Goal: Information Seeking & Learning: Find specific fact

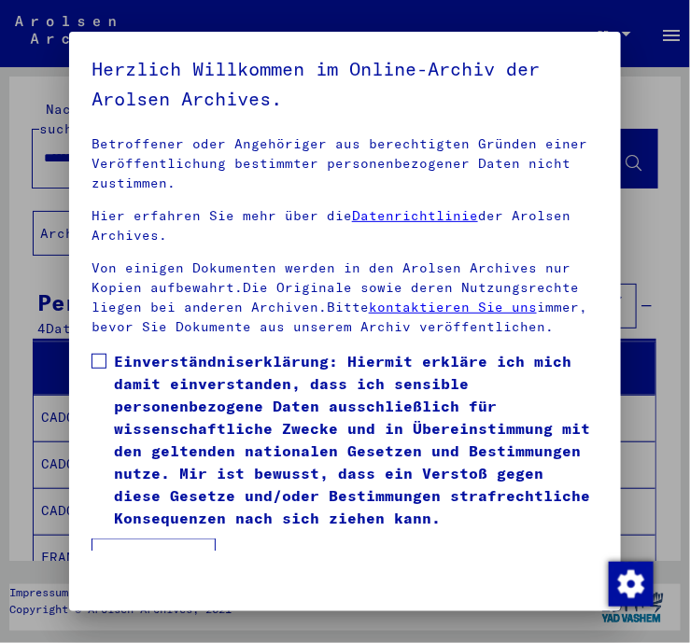
scroll to position [363, 0]
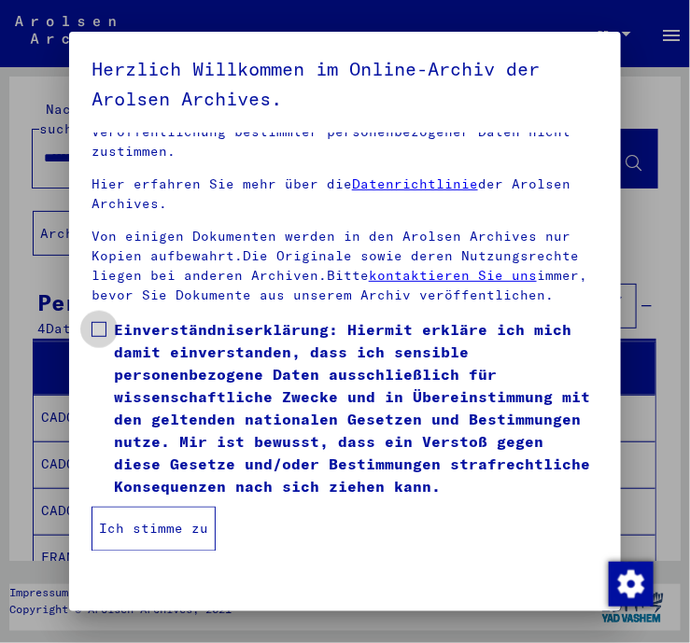
click at [96, 329] on span at bounding box center [98, 329] width 15 height 15
click at [151, 529] on button "Ich stimme zu" at bounding box center [153, 529] width 124 height 45
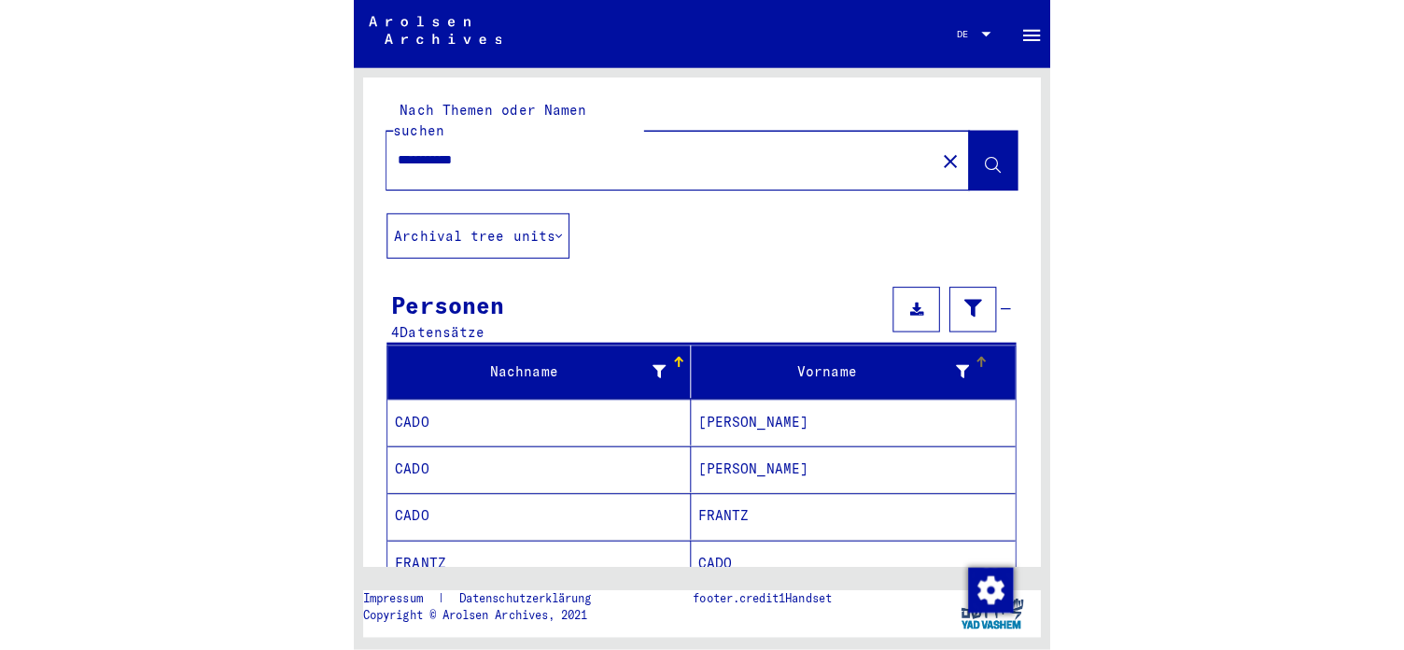
scroll to position [101, 0]
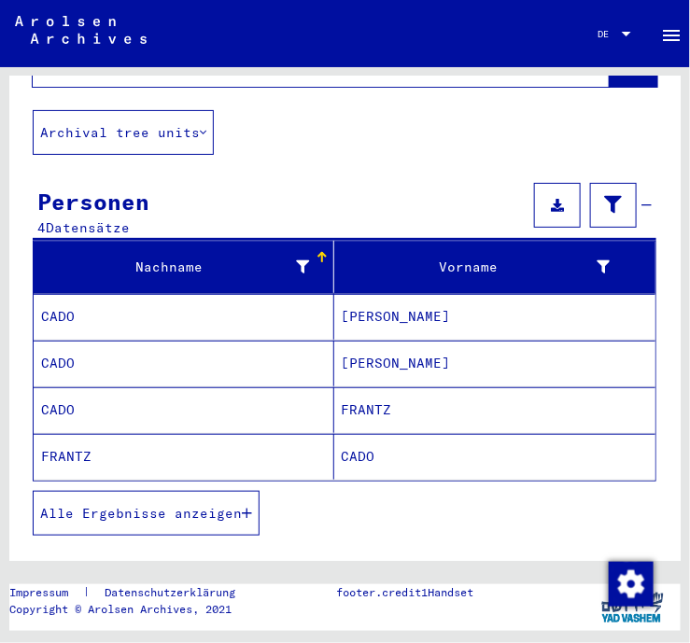
click at [401, 435] on mat-cell "CADO" at bounding box center [495, 457] width 322 height 46
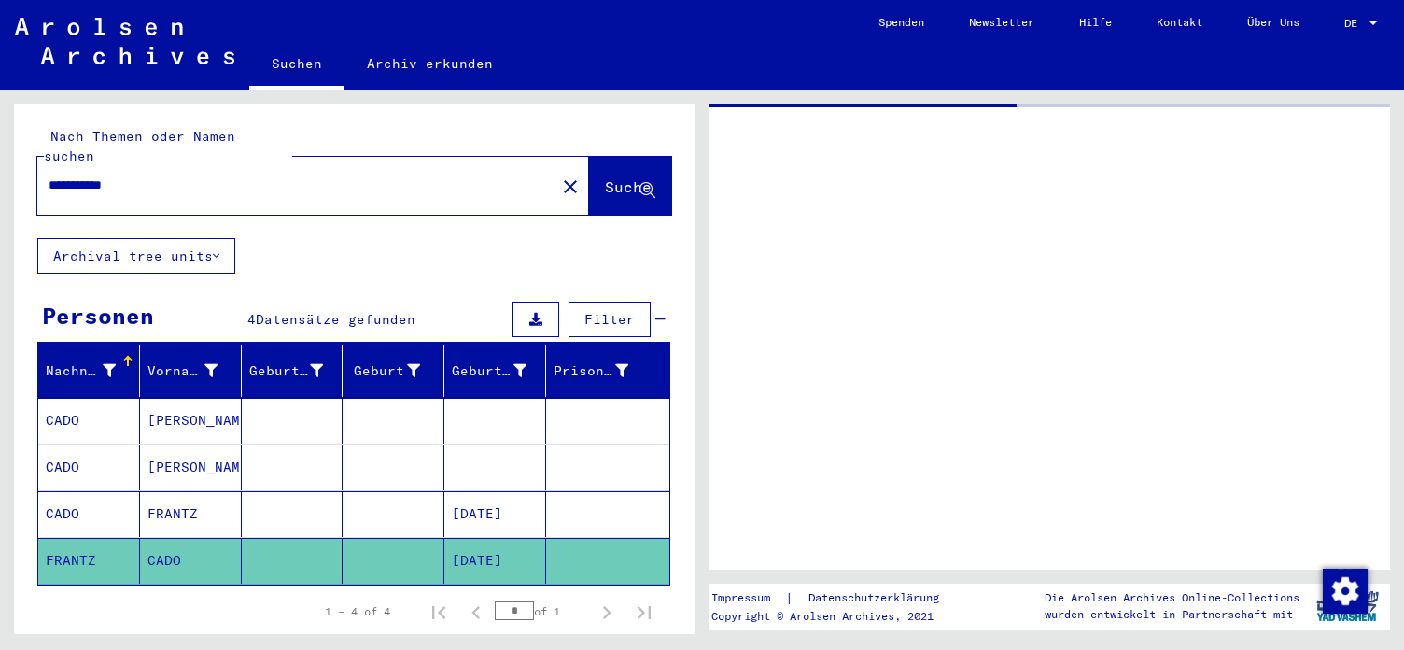
scroll to position [101, 0]
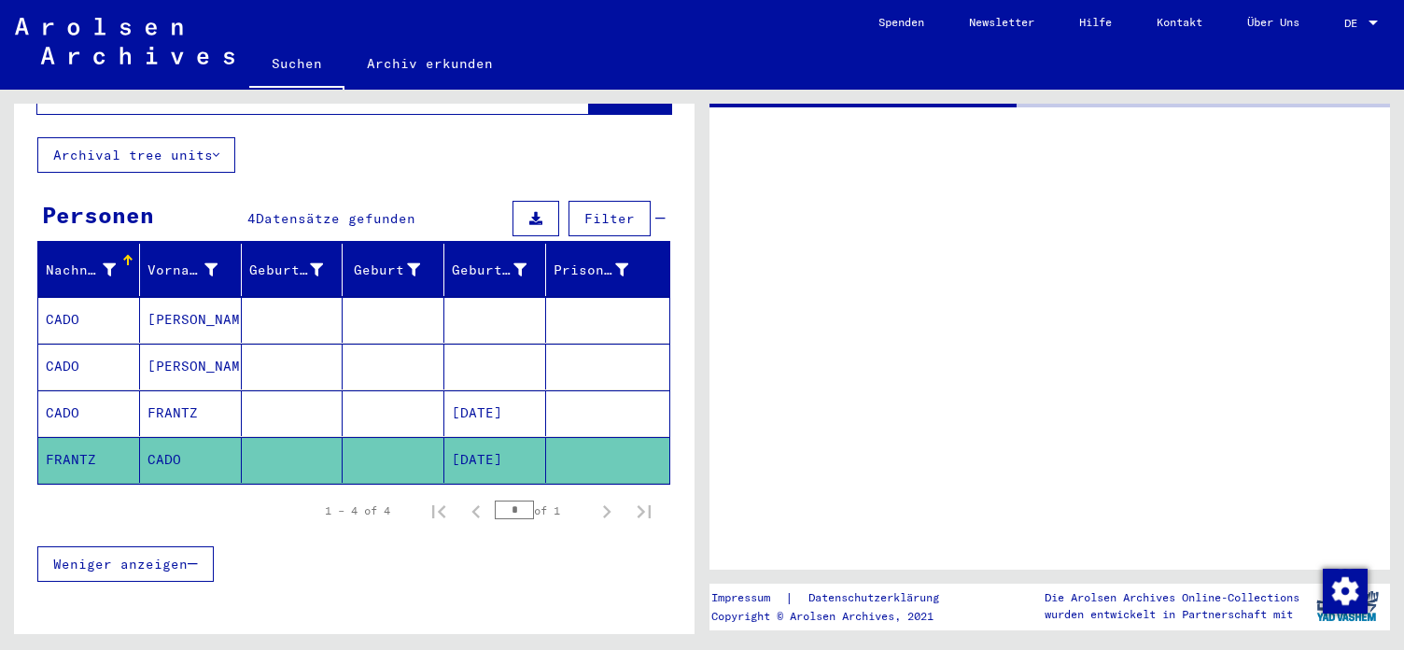
click at [508, 437] on mat-cell "[DATE]" at bounding box center [495, 460] width 102 height 46
click at [504, 394] on mat-cell "[DATE]" at bounding box center [495, 413] width 102 height 46
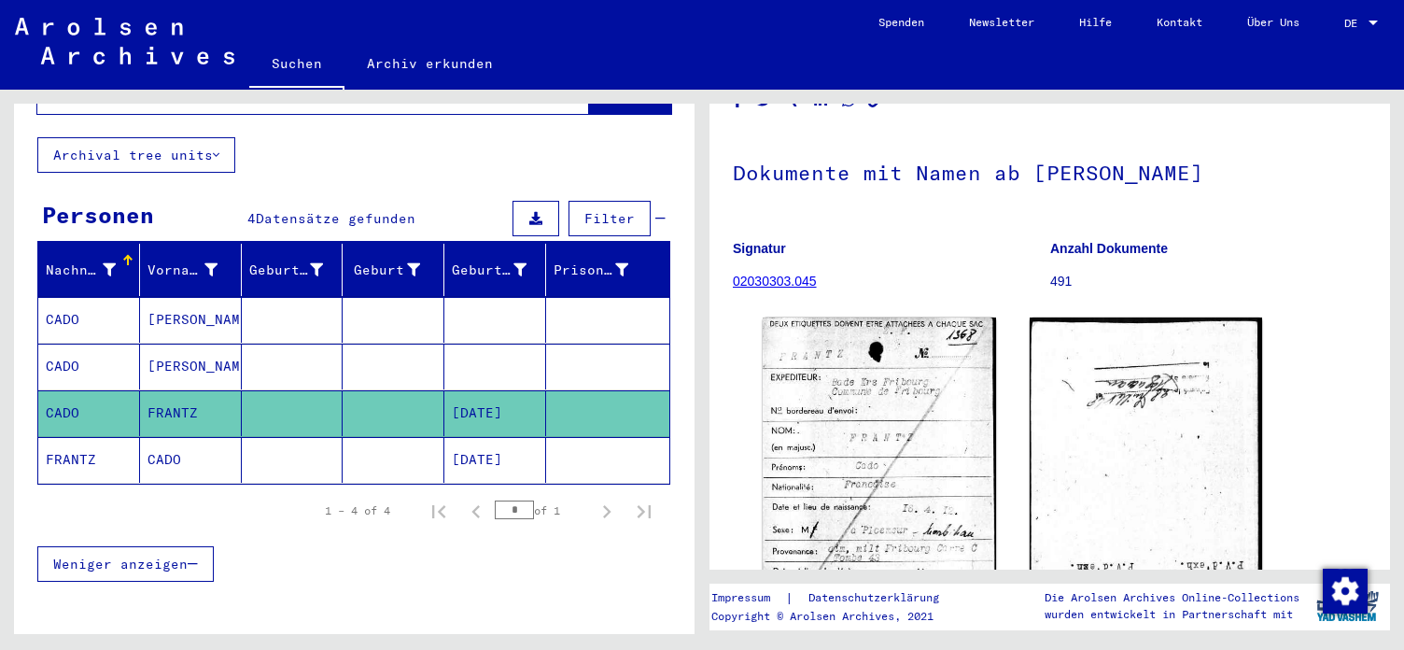
scroll to position [202, 0]
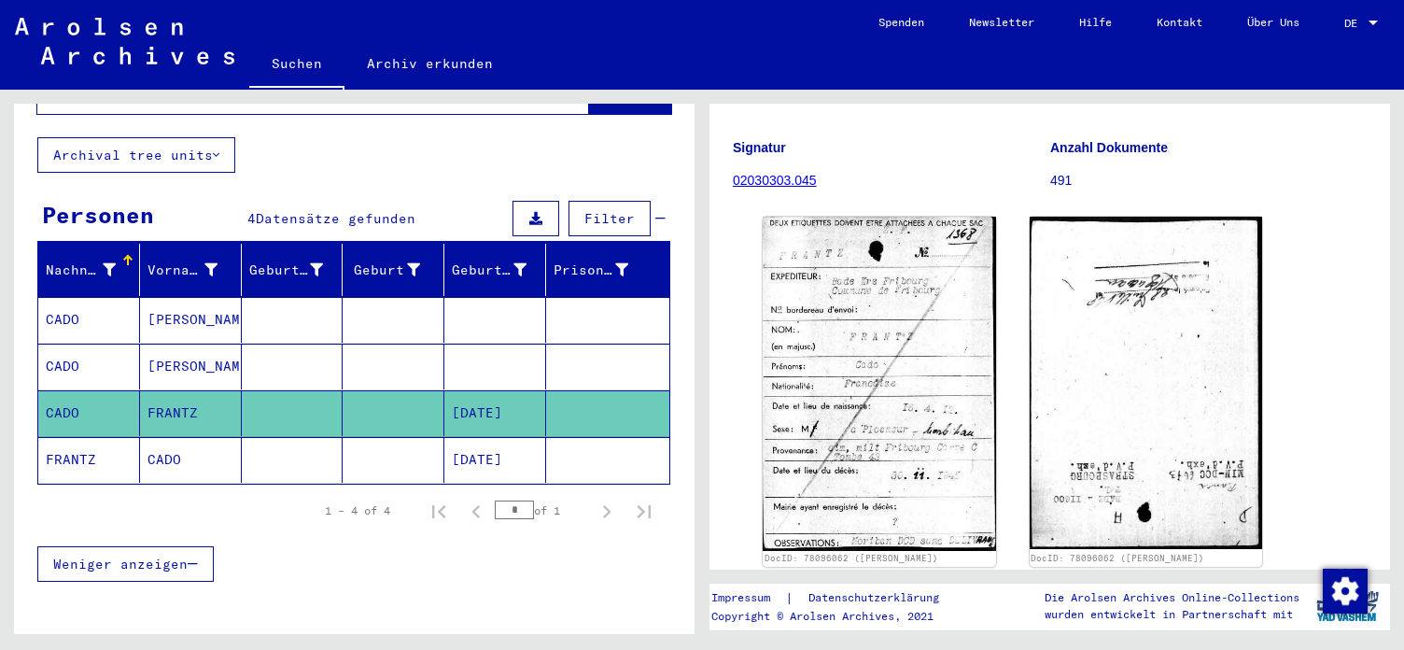
click at [509, 437] on mat-cell "[DATE]" at bounding box center [495, 460] width 102 height 46
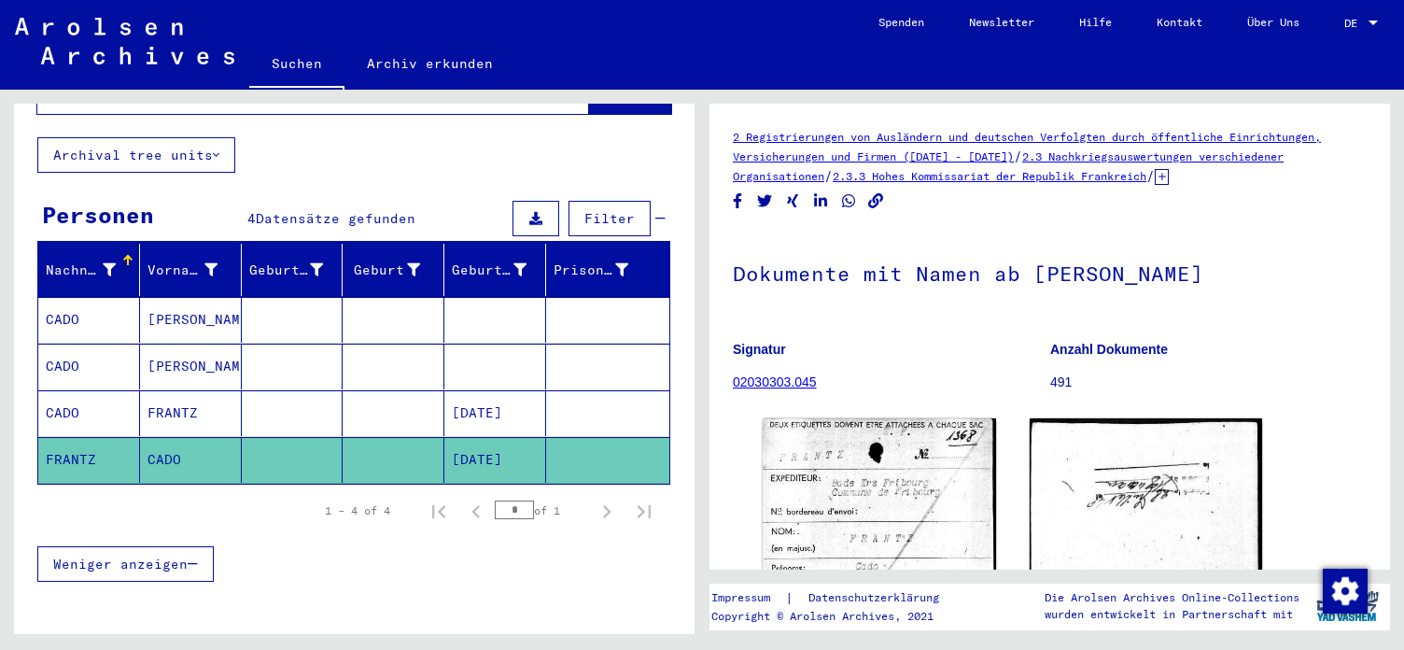
click at [490, 343] on mat-cell at bounding box center [495, 366] width 102 height 46
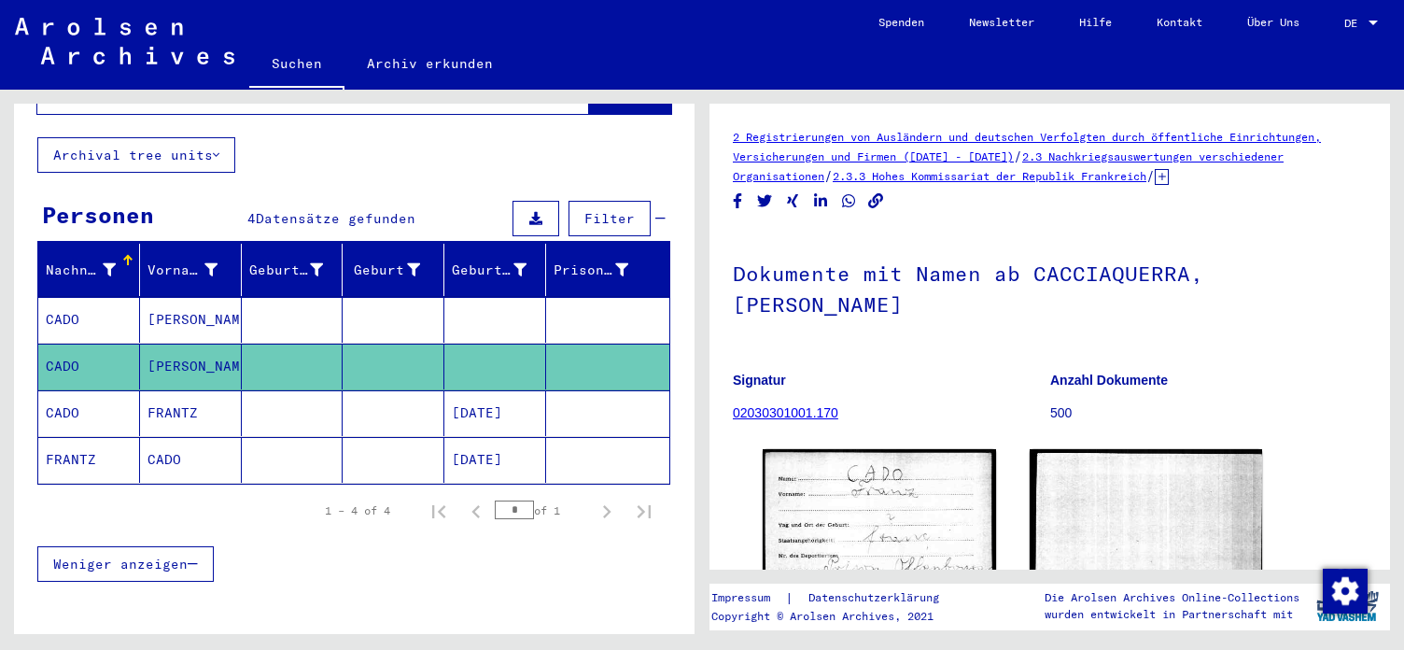
click at [471, 297] on mat-cell at bounding box center [495, 320] width 102 height 46
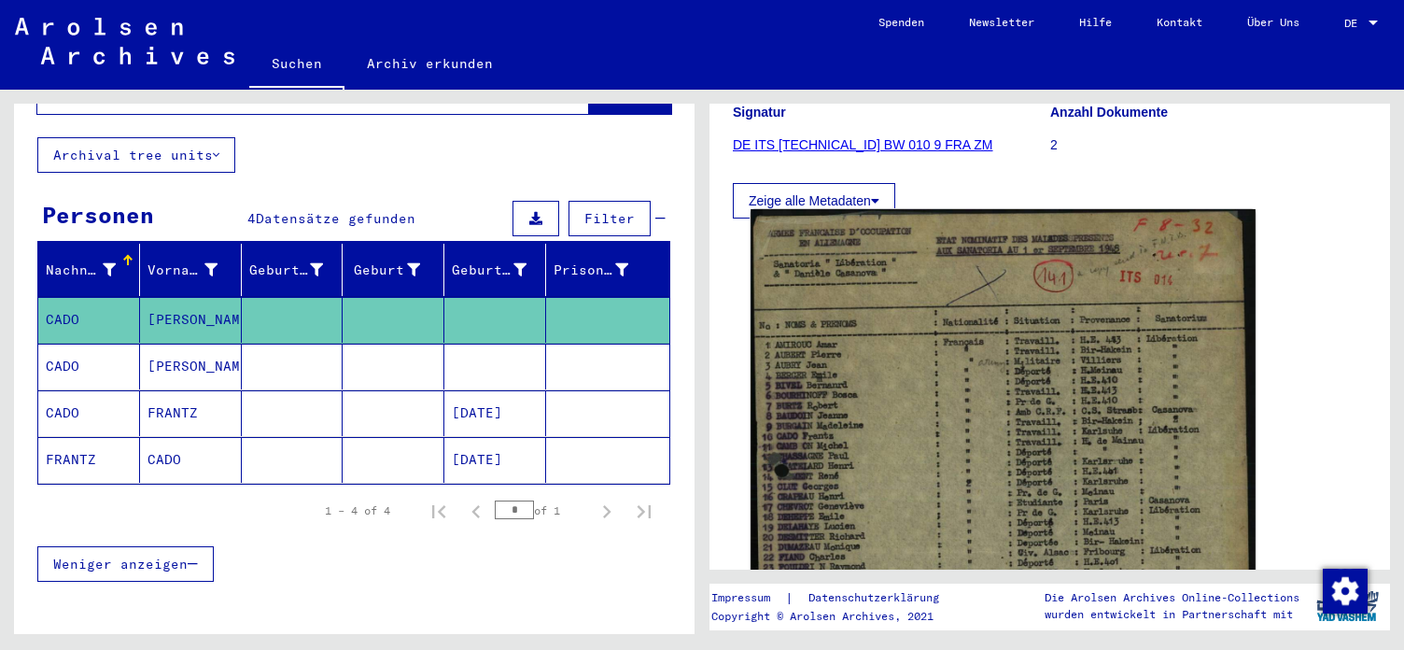
scroll to position [302, 0]
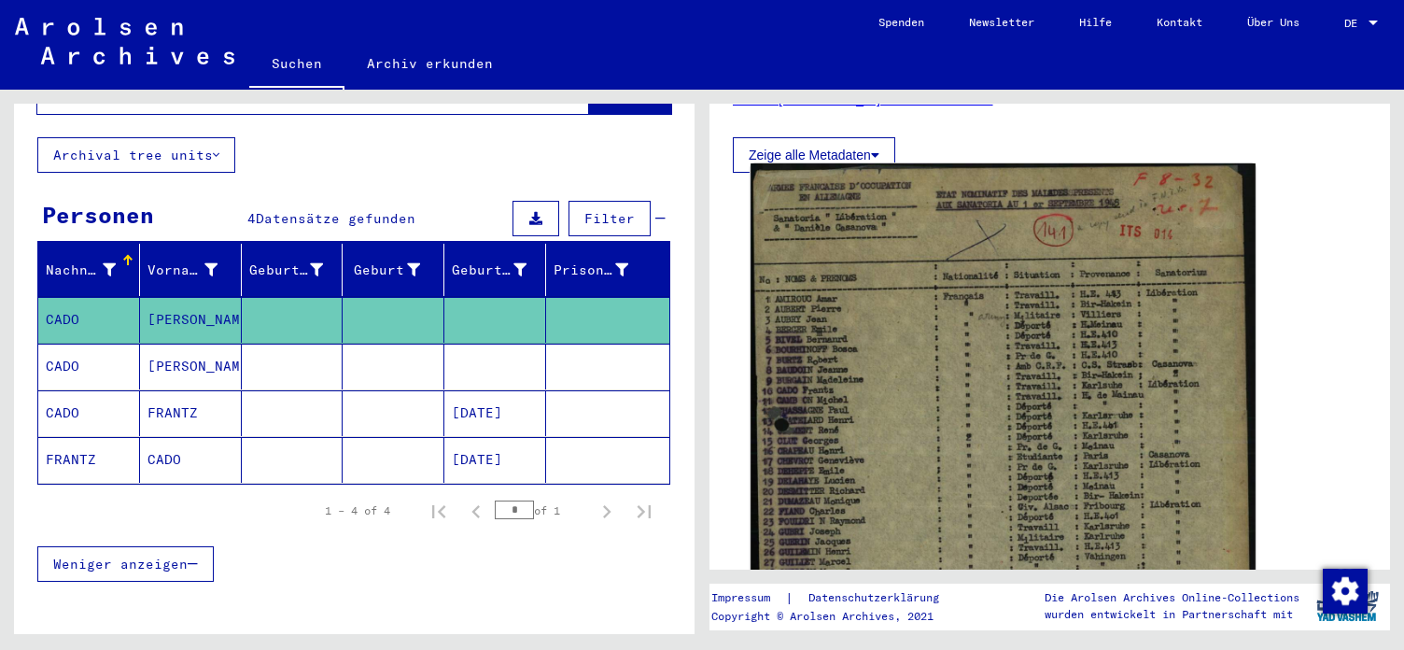
click at [689, 363] on img at bounding box center [1002, 508] width 505 height 691
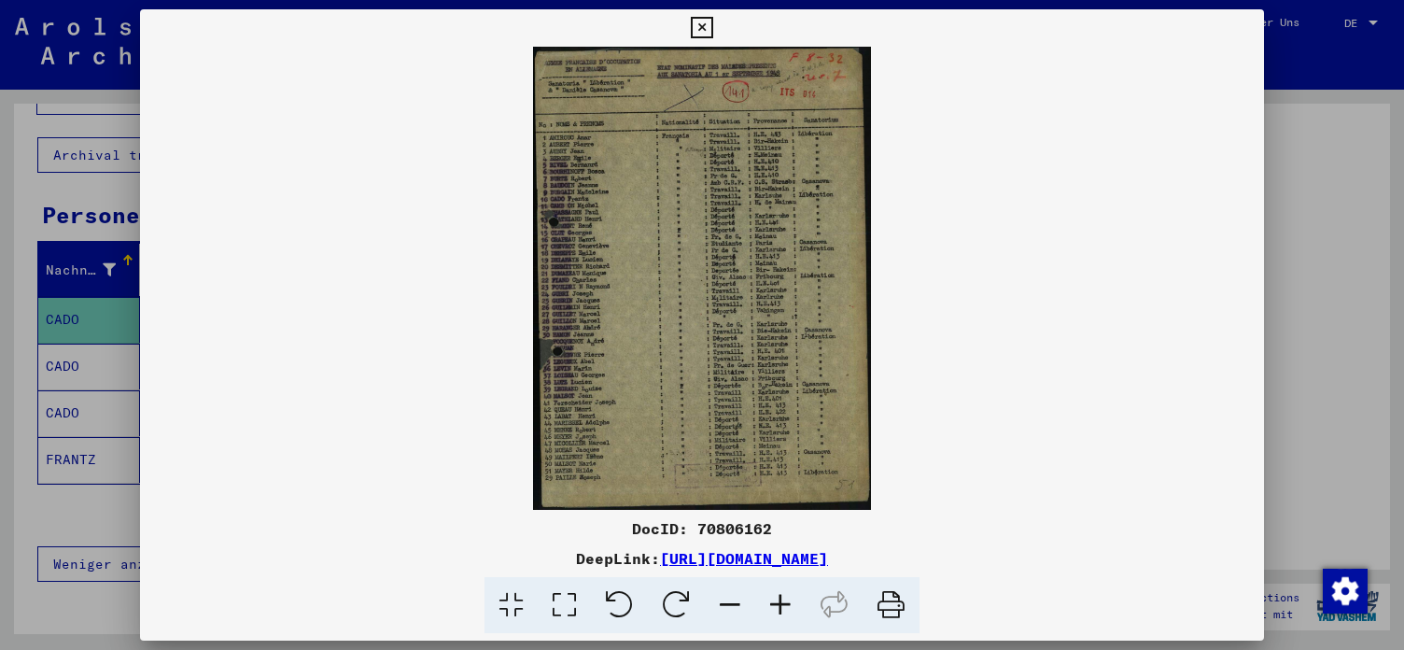
click at [689, 606] on icon at bounding box center [780, 605] width 50 height 57
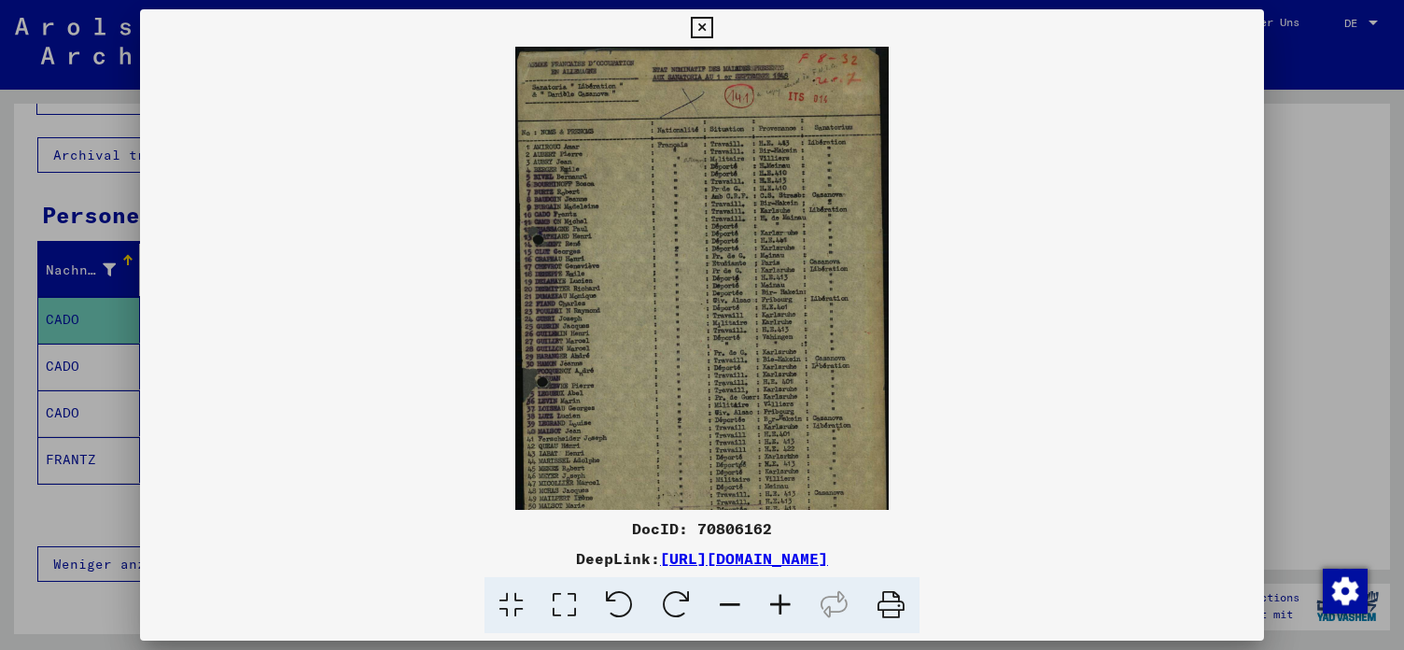
click at [689, 606] on icon at bounding box center [780, 605] width 50 height 57
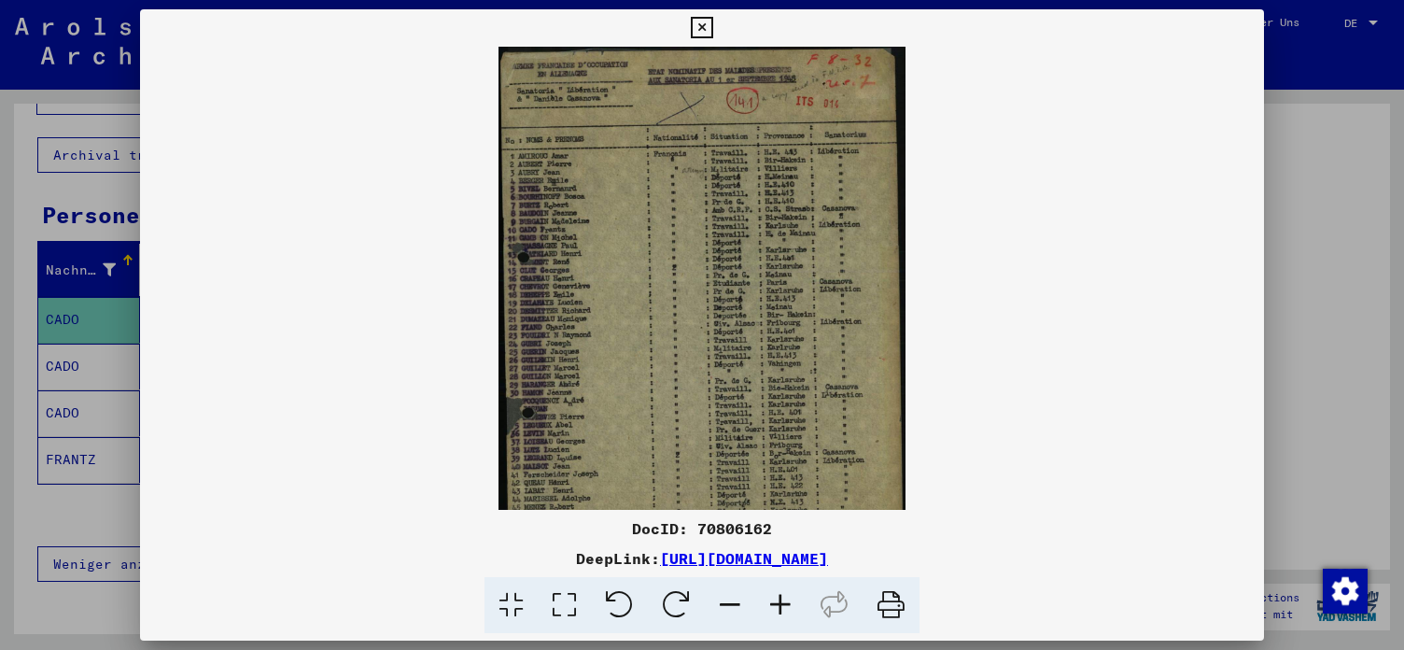
click at [689, 606] on icon at bounding box center [780, 605] width 50 height 57
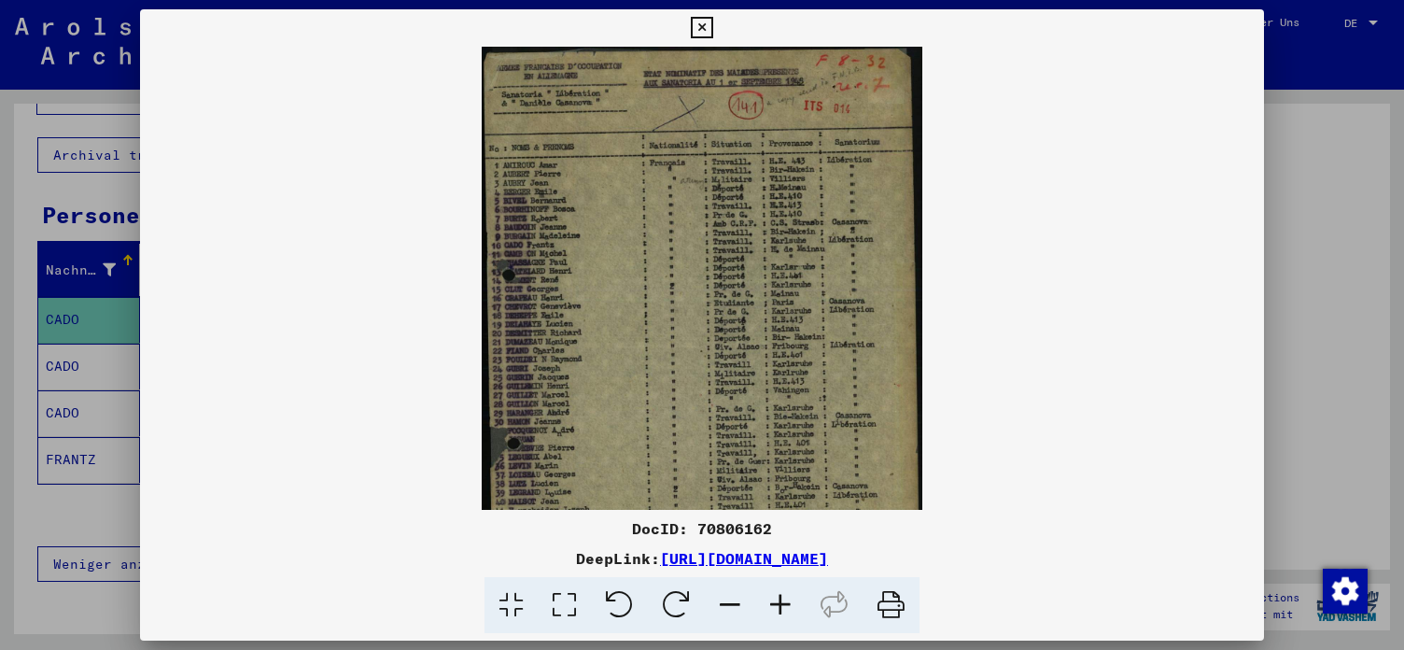
click at [689, 606] on icon at bounding box center [780, 605] width 50 height 57
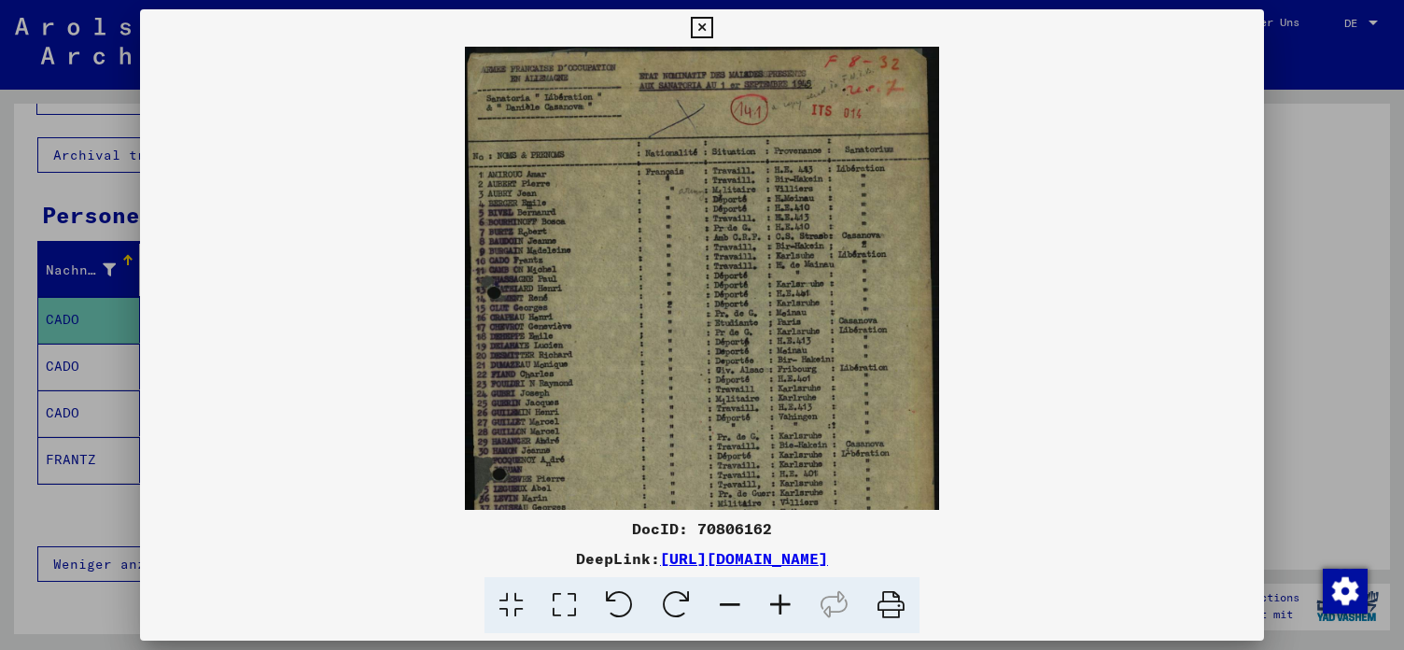
click at [689, 606] on icon at bounding box center [780, 605] width 50 height 57
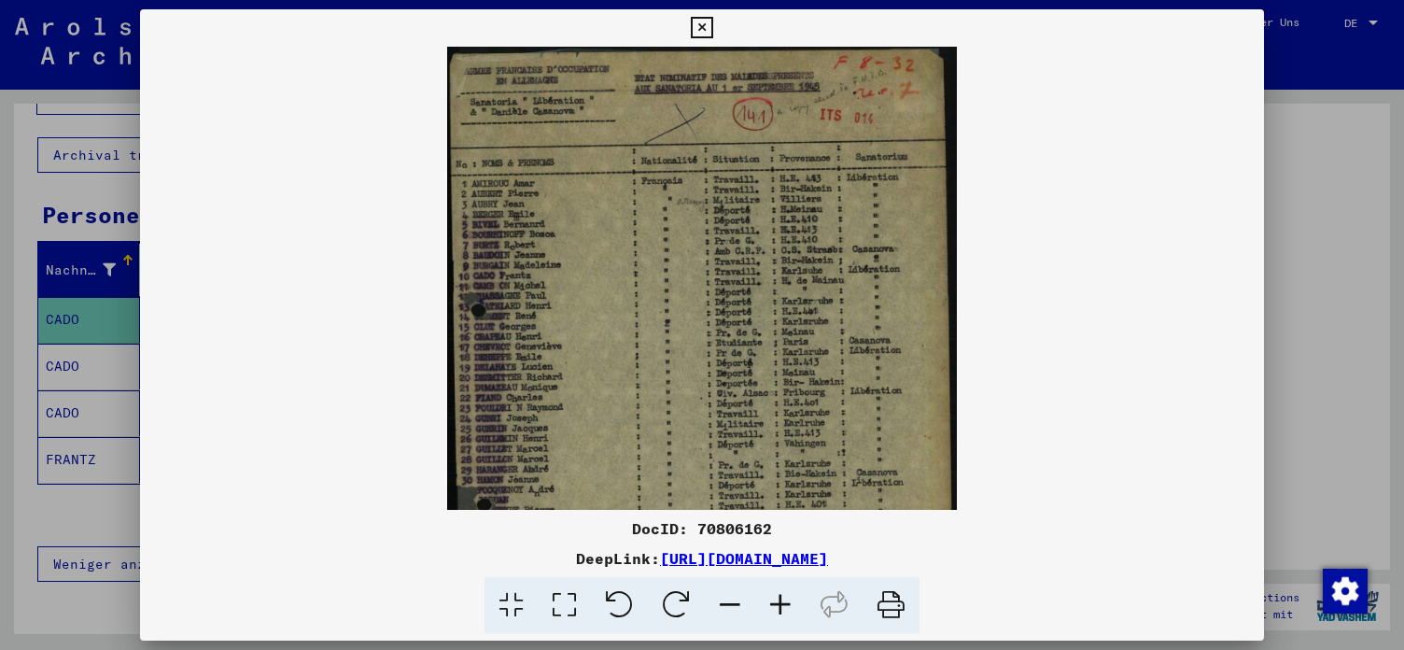
click at [689, 606] on icon at bounding box center [780, 605] width 50 height 57
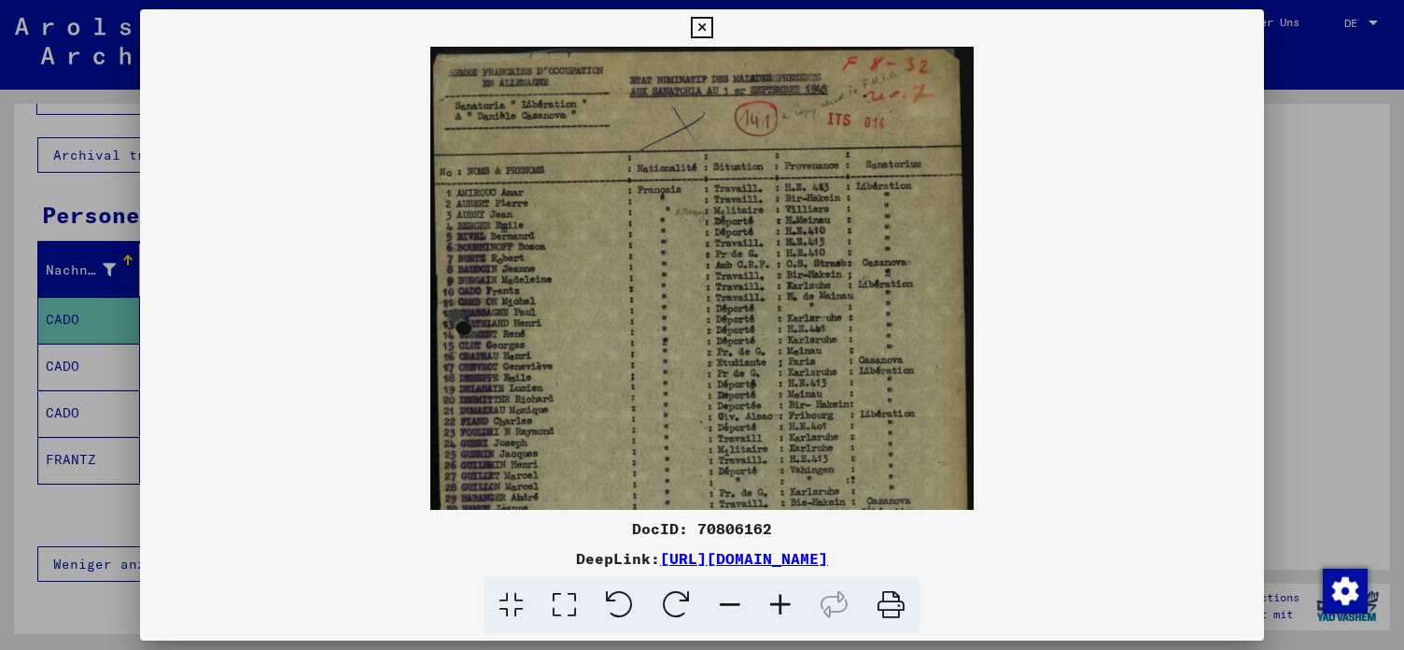
click at [689, 606] on icon at bounding box center [780, 605] width 50 height 57
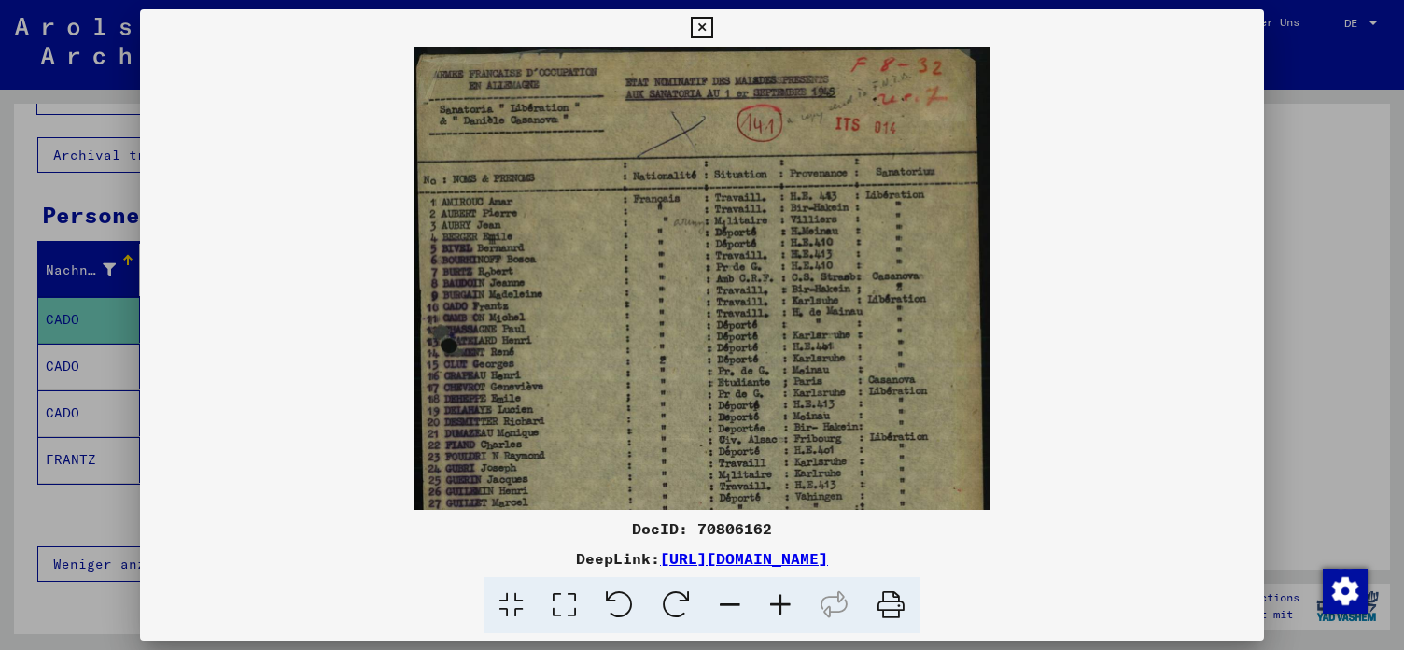
click at [689, 606] on icon at bounding box center [780, 605] width 50 height 57
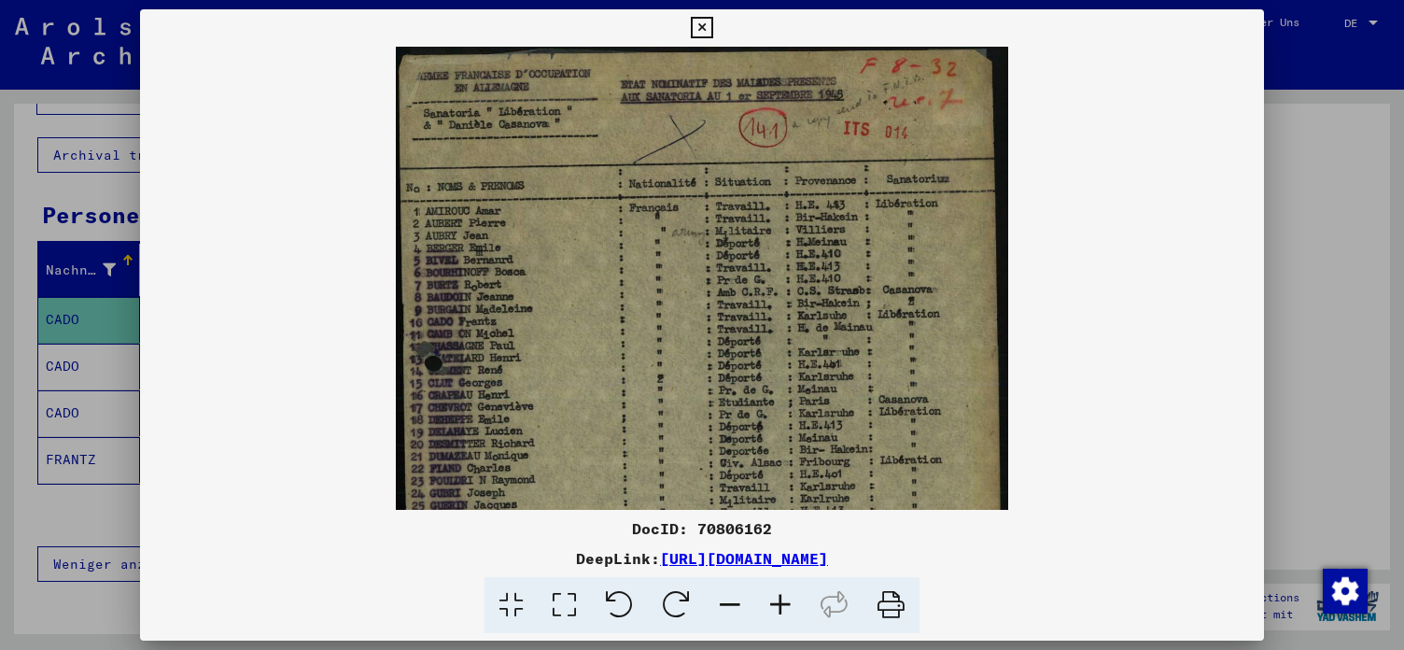
click at [689, 606] on icon at bounding box center [780, 605] width 50 height 57
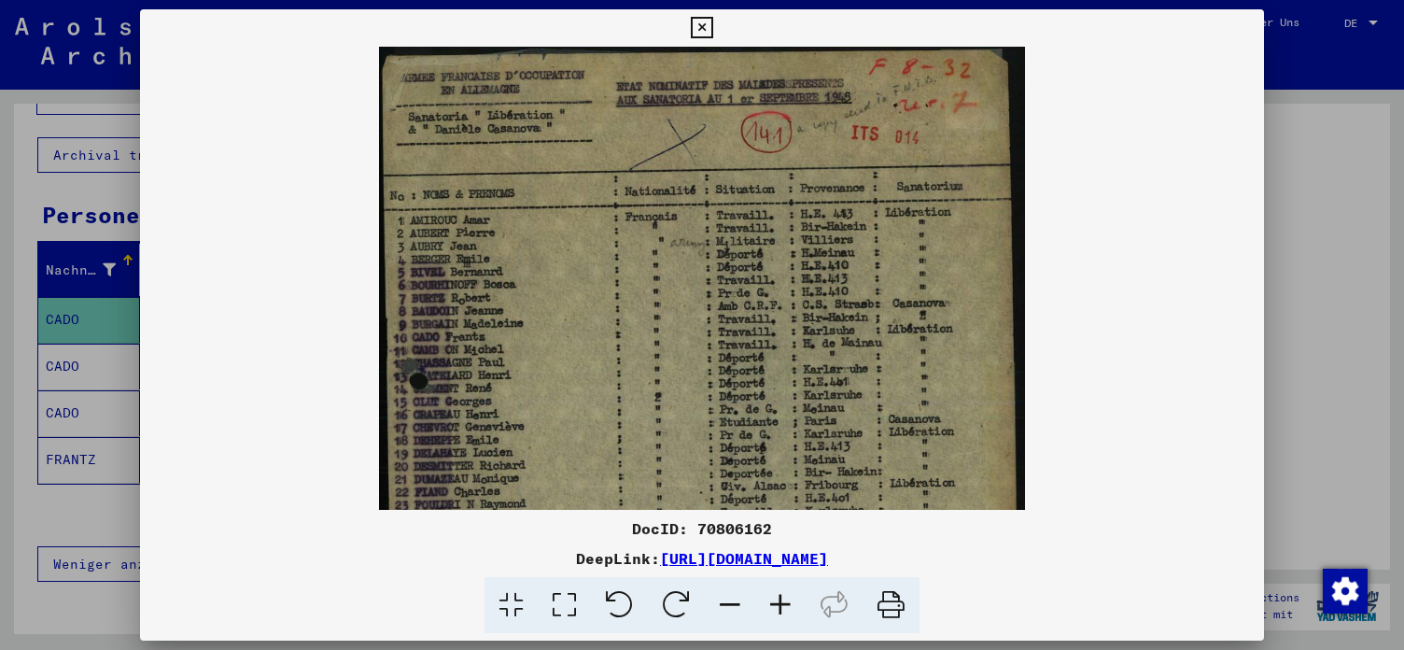
click at [689, 606] on icon at bounding box center [780, 605] width 50 height 57
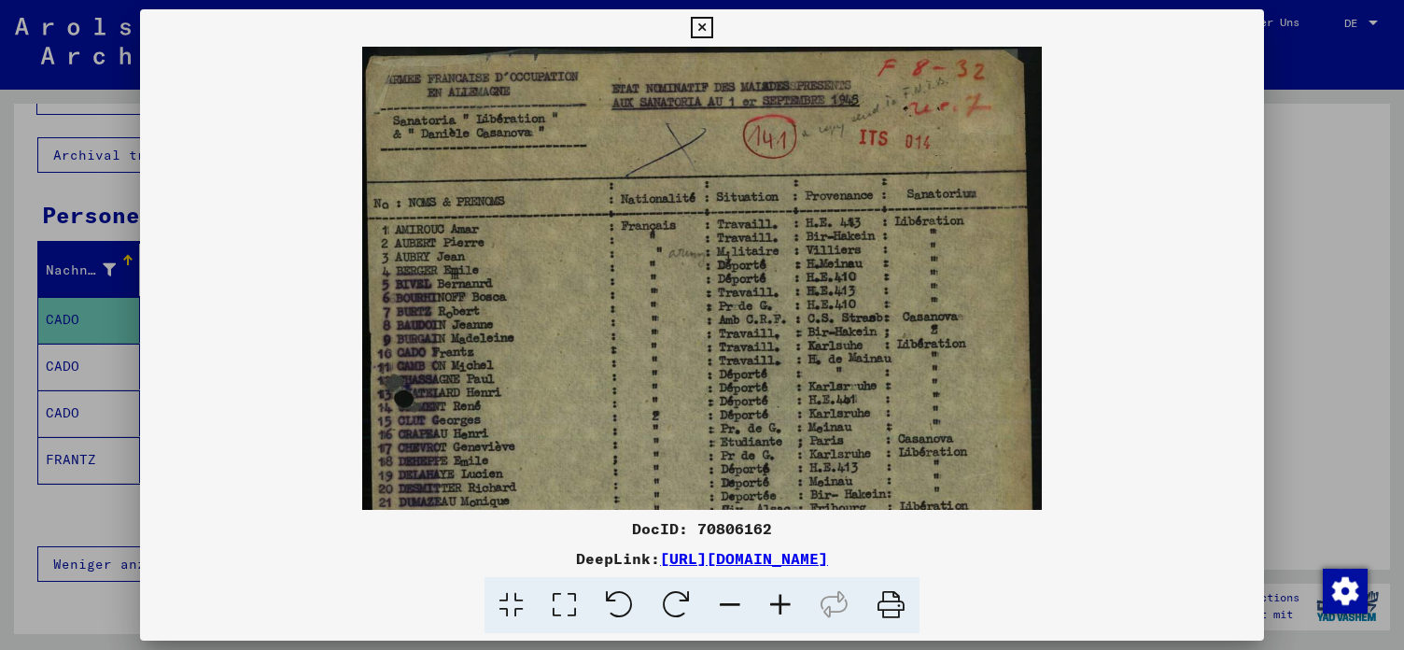
click at [689, 606] on icon at bounding box center [780, 605] width 50 height 57
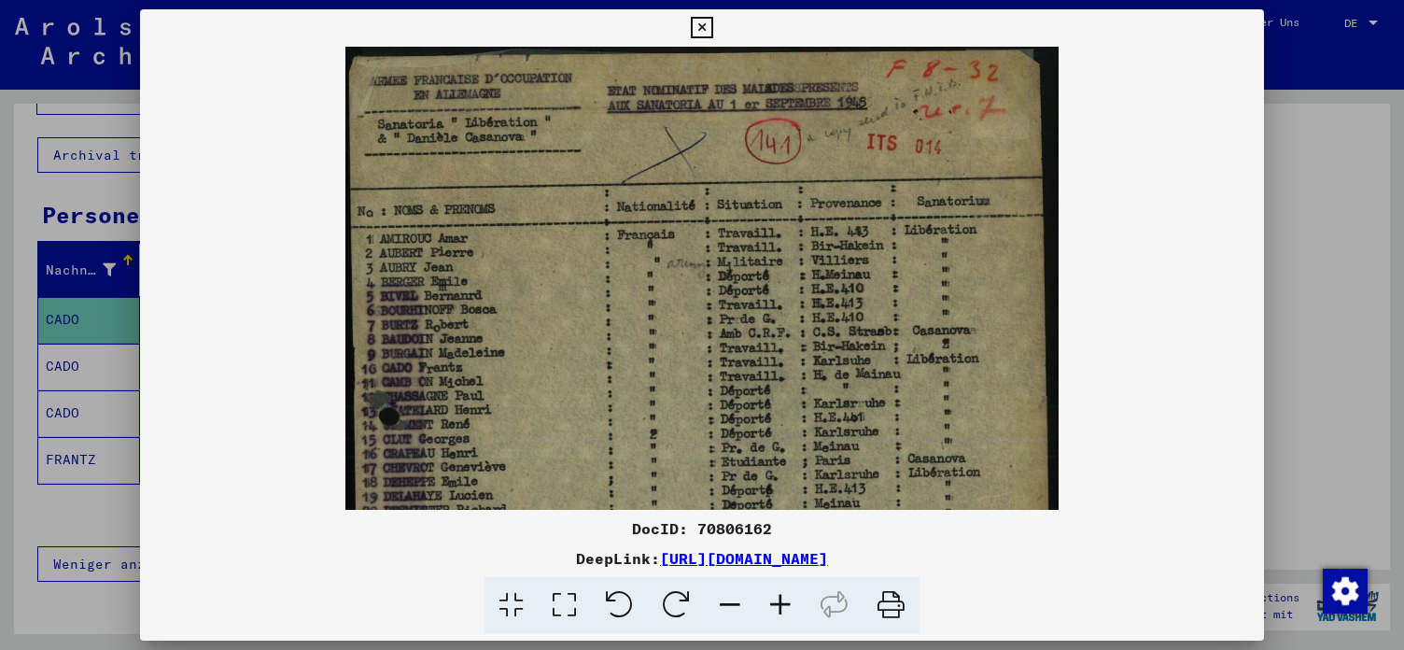
click at [689, 606] on icon at bounding box center [780, 605] width 50 height 57
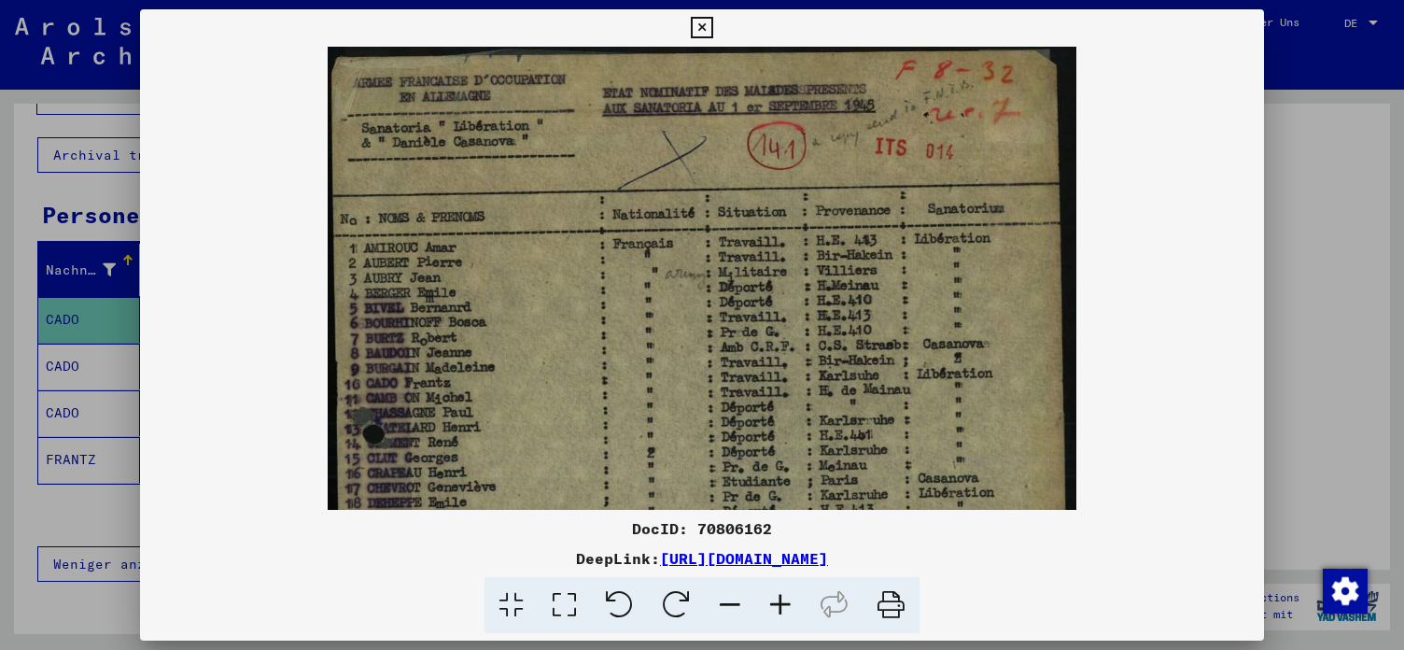
click at [689, 606] on icon at bounding box center [780, 605] width 50 height 57
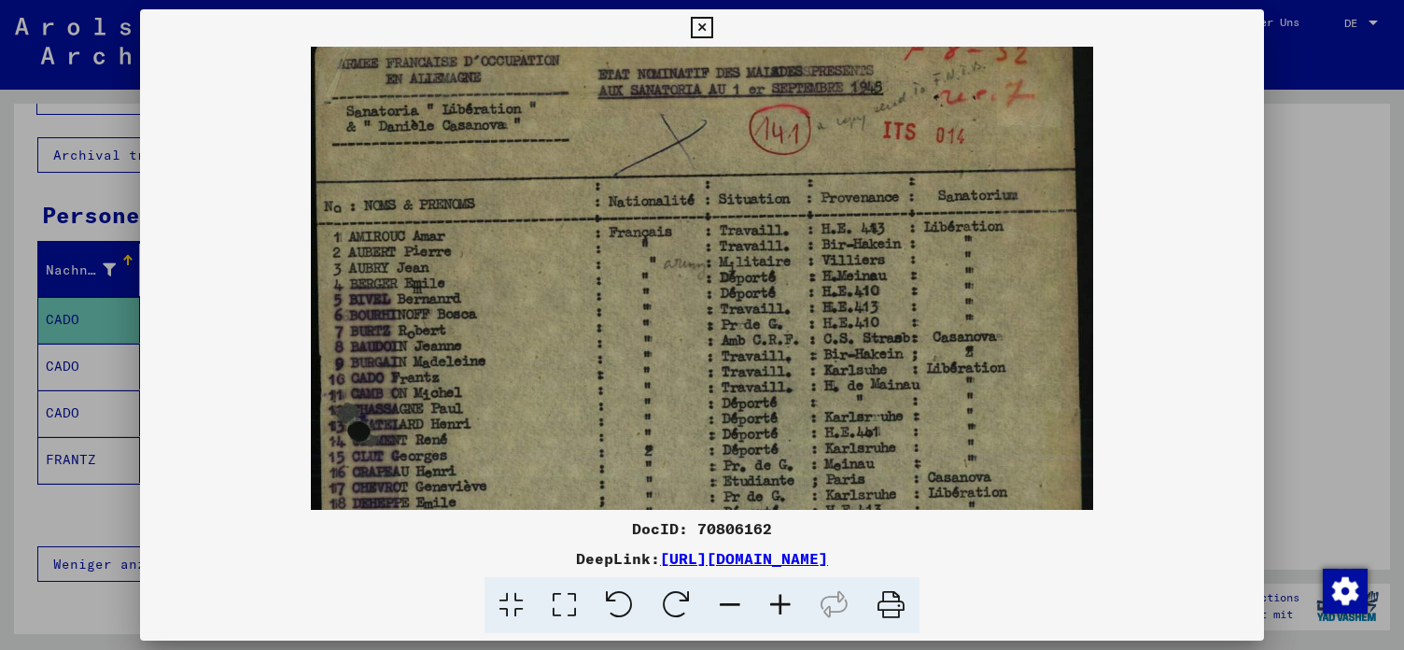
scroll to position [23, 0]
drag, startPoint x: 588, startPoint y: 358, endPoint x: 587, endPoint y: 334, distance: 24.3
click at [587, 334] on img at bounding box center [702, 558] width 782 height 1070
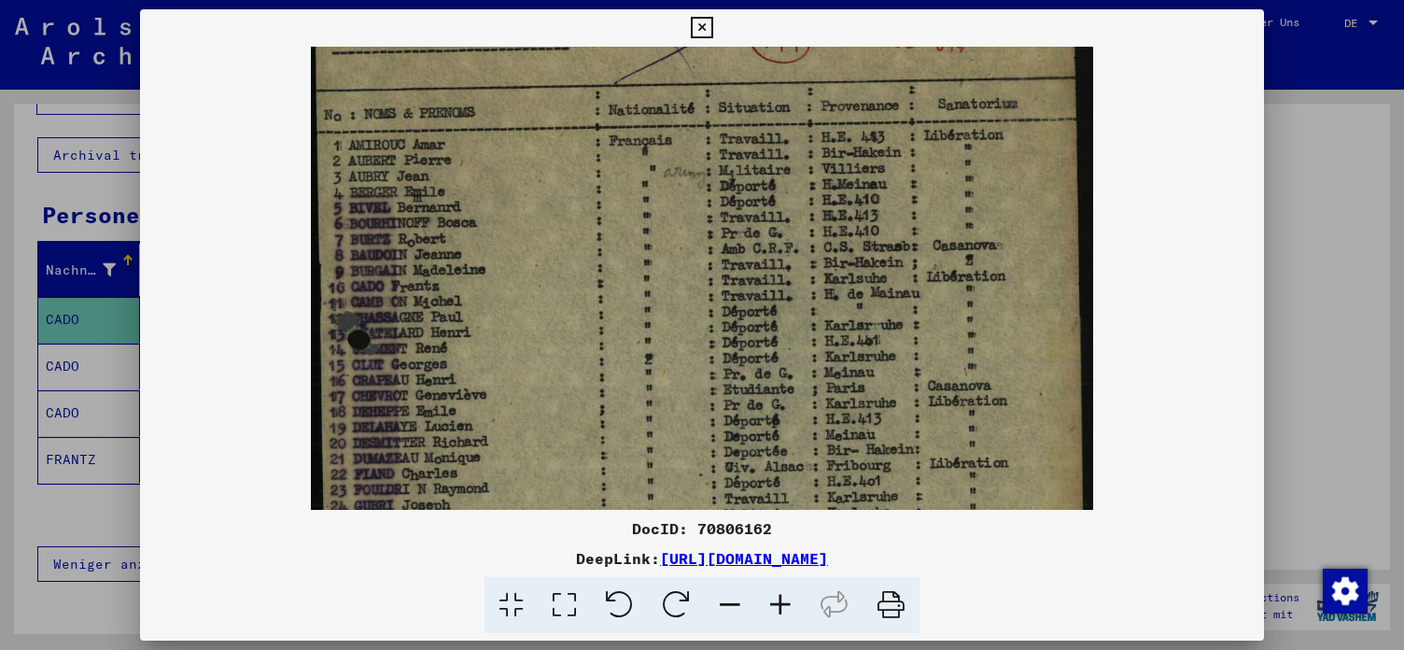
scroll to position [114, 0]
drag, startPoint x: 522, startPoint y: 375, endPoint x: 512, endPoint y: 286, distance: 90.1
click at [512, 286] on img at bounding box center [702, 468] width 782 height 1070
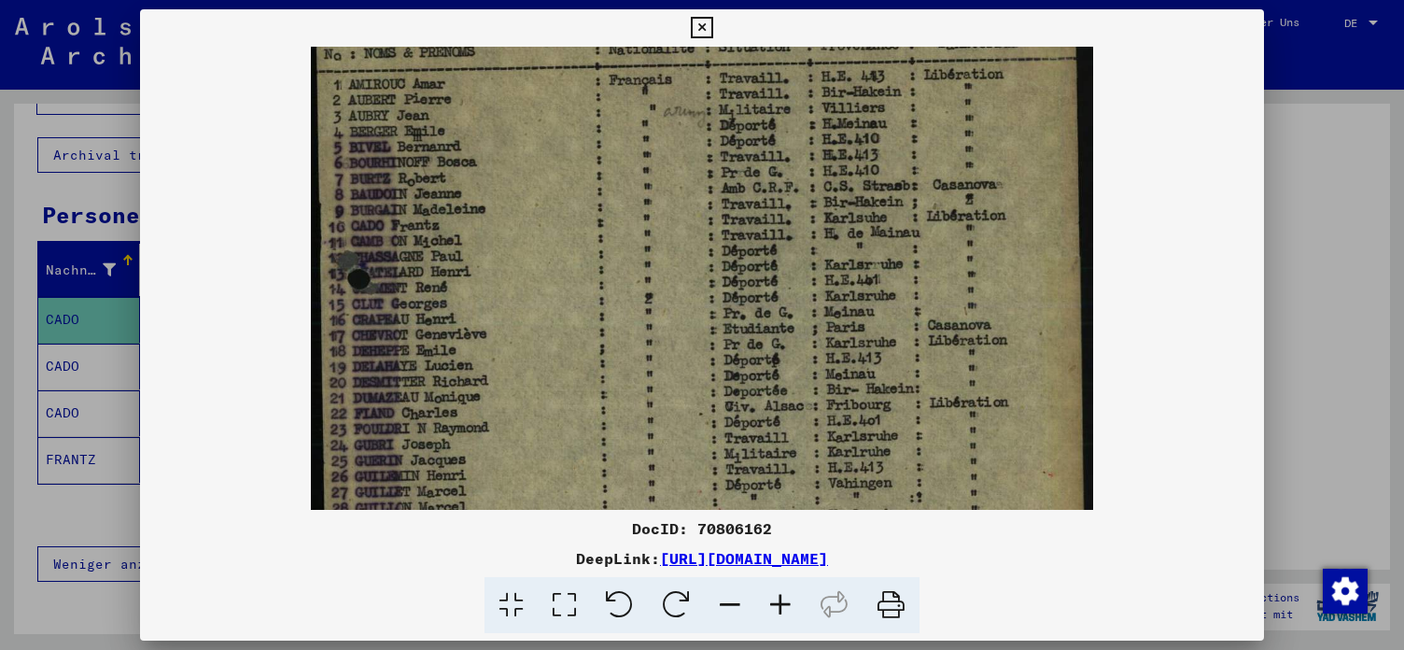
drag, startPoint x: 503, startPoint y: 385, endPoint x: 506, endPoint y: 312, distance: 73.8
click at [506, 312] on img at bounding box center [702, 409] width 782 height 1070
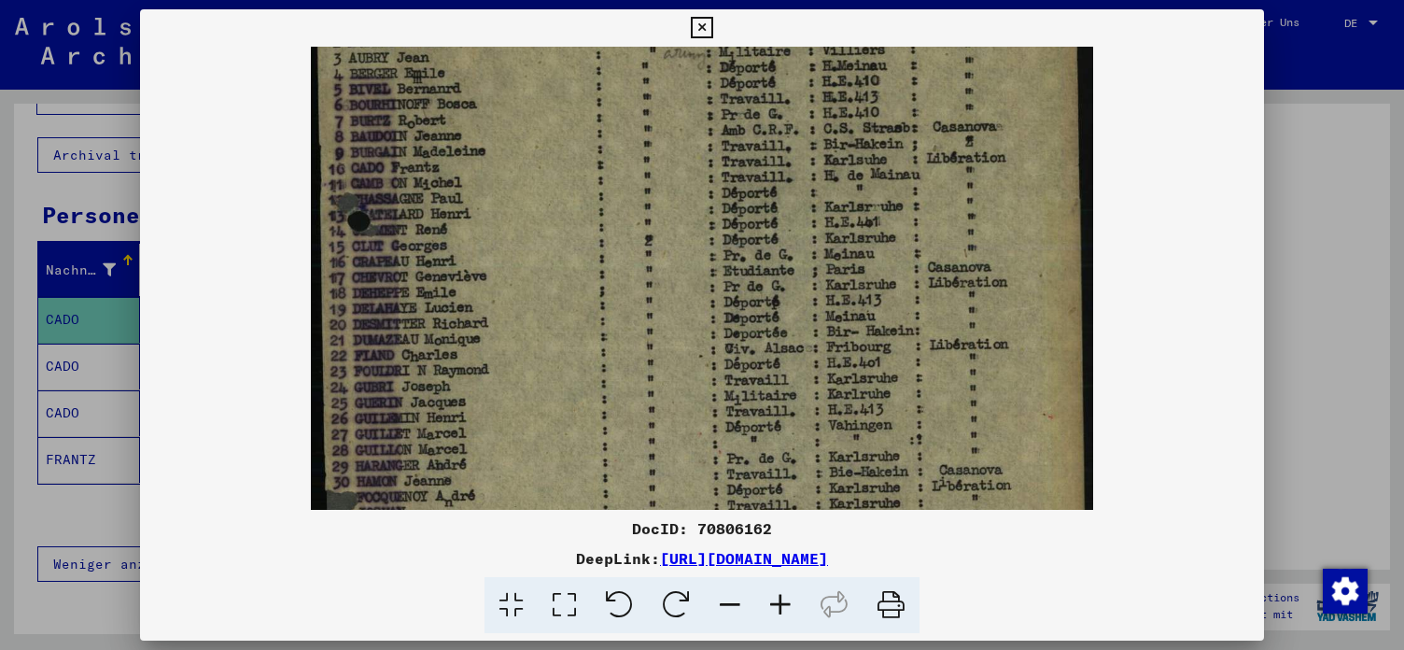
drag, startPoint x: 524, startPoint y: 392, endPoint x: 525, endPoint y: 340, distance: 52.3
click at [525, 340] on img at bounding box center [702, 351] width 782 height 1070
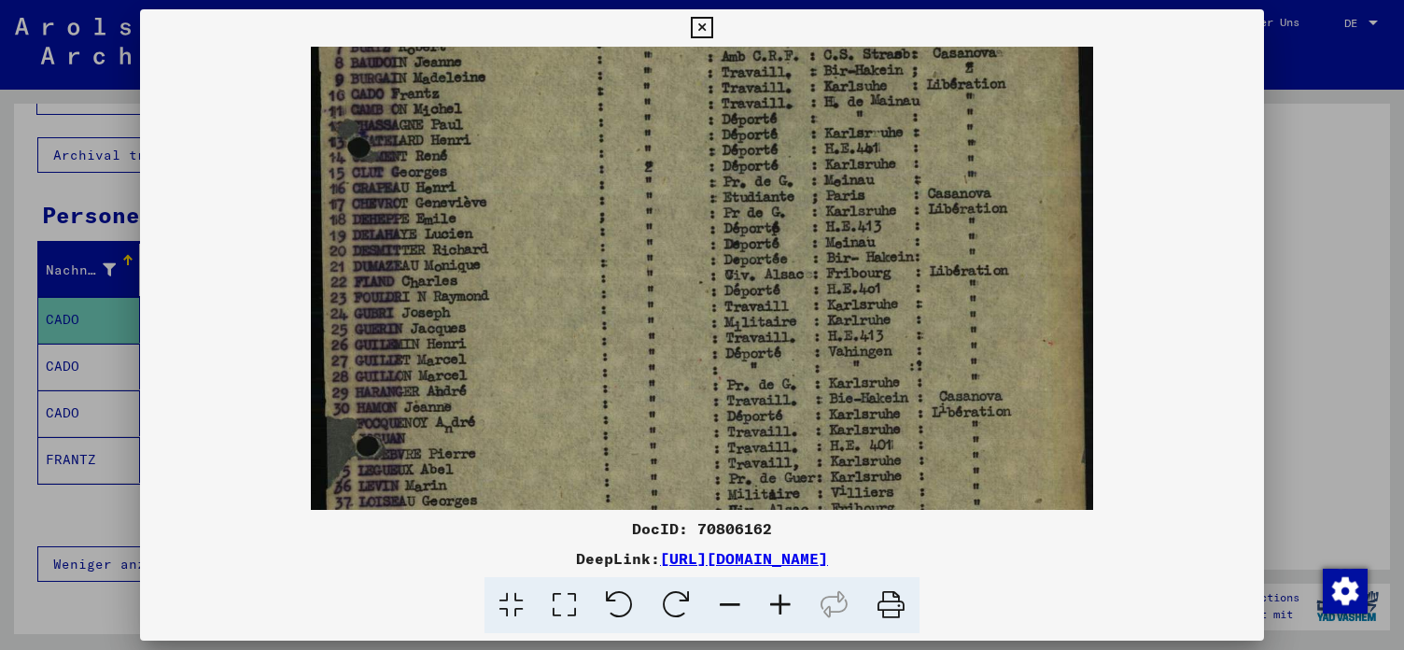
drag, startPoint x: 531, startPoint y: 391, endPoint x: 533, endPoint y: 331, distance: 59.8
click at [533, 331] on img at bounding box center [702, 277] width 782 height 1070
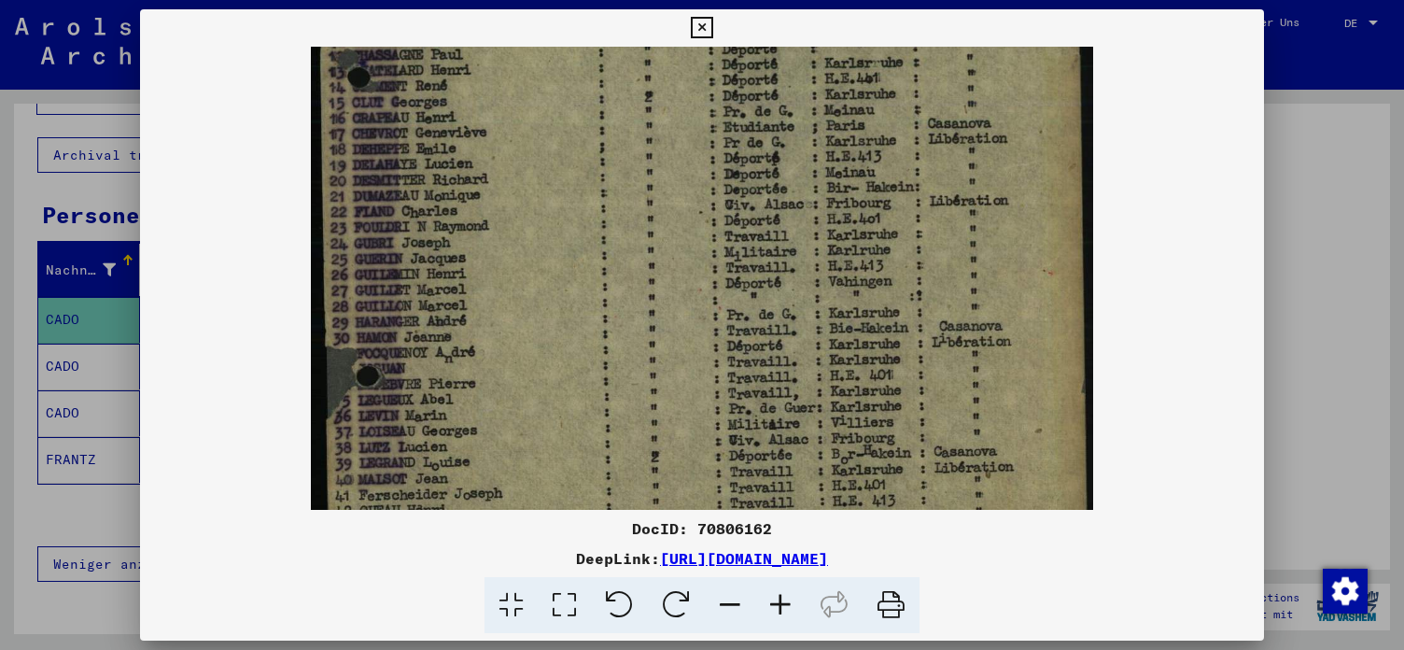
drag, startPoint x: 535, startPoint y: 404, endPoint x: 536, endPoint y: 336, distance: 68.1
click at [536, 336] on img at bounding box center [702, 207] width 782 height 1070
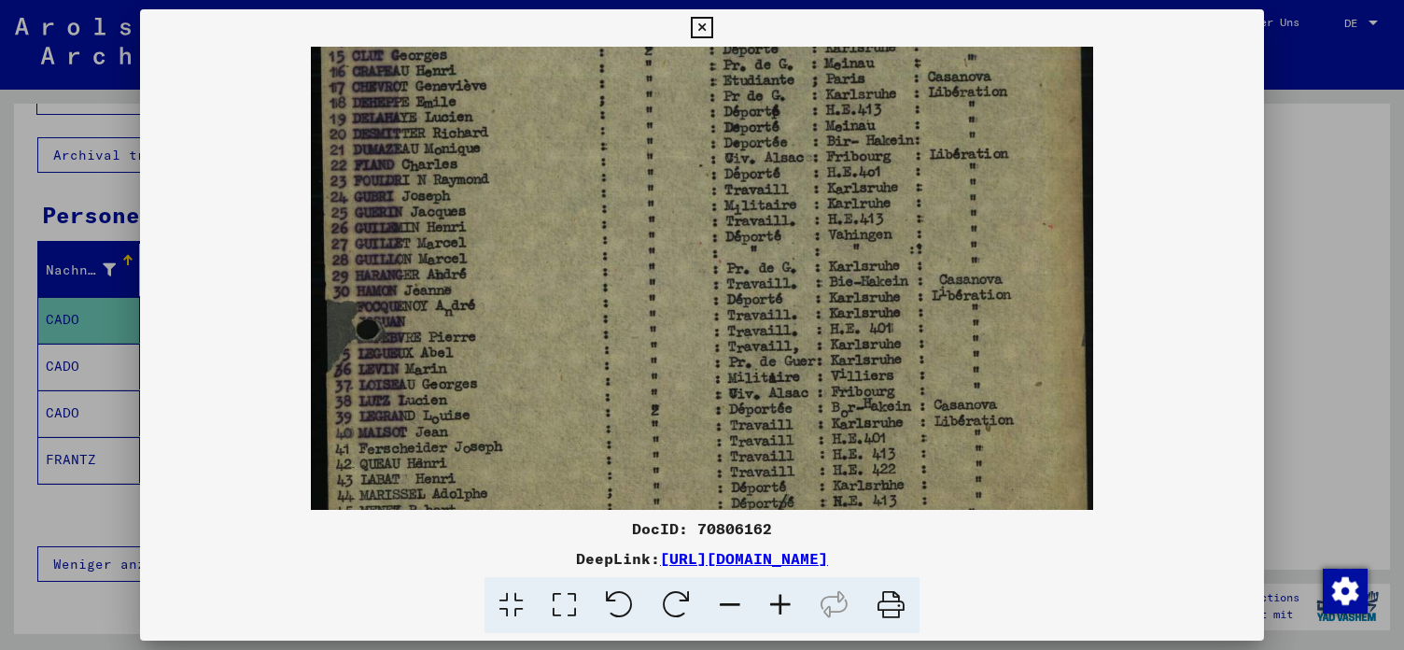
scroll to position [422, 0]
drag, startPoint x: 537, startPoint y: 403, endPoint x: 539, endPoint y: 348, distance: 55.1
click at [539, 348] on img at bounding box center [702, 160] width 782 height 1070
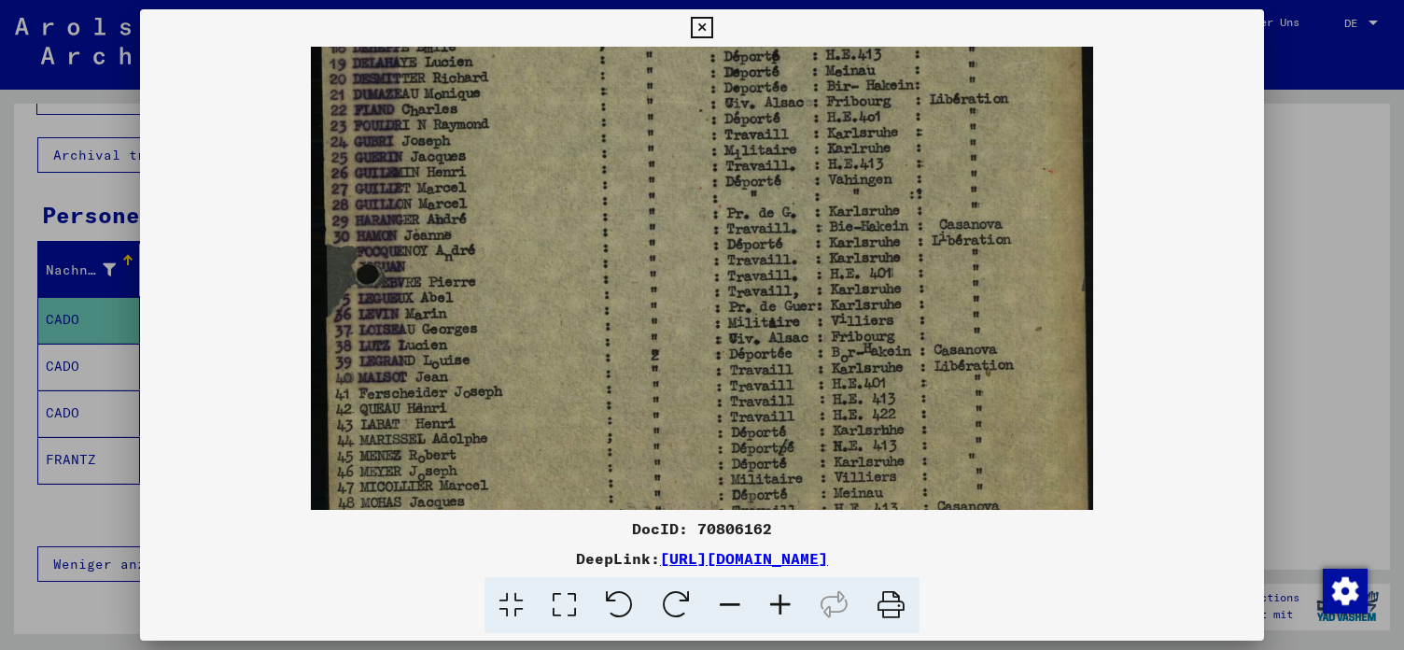
drag, startPoint x: 531, startPoint y: 423, endPoint x: 531, endPoint y: 370, distance: 53.2
click at [531, 370] on img at bounding box center [702, 106] width 782 height 1070
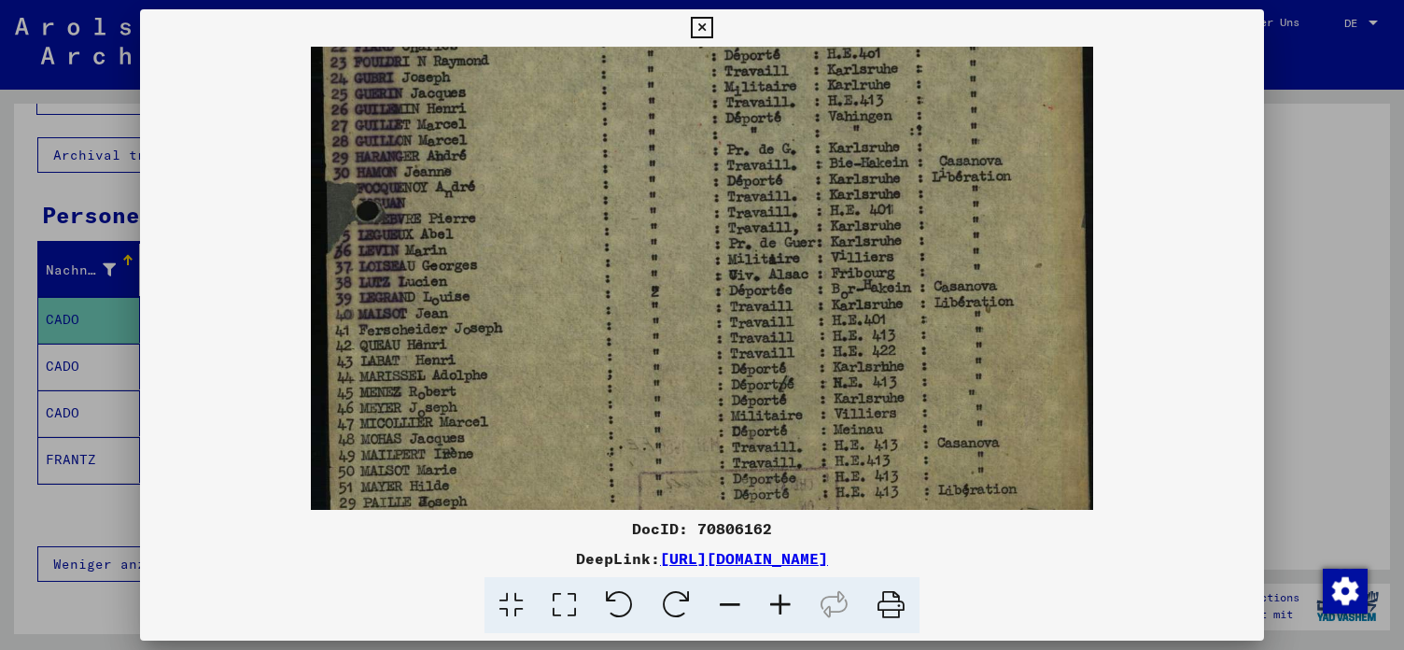
scroll to position [540, 0]
drag, startPoint x: 525, startPoint y: 431, endPoint x: 525, endPoint y: 370, distance: 61.6
click at [525, 370] on img at bounding box center [702, 41] width 782 height 1070
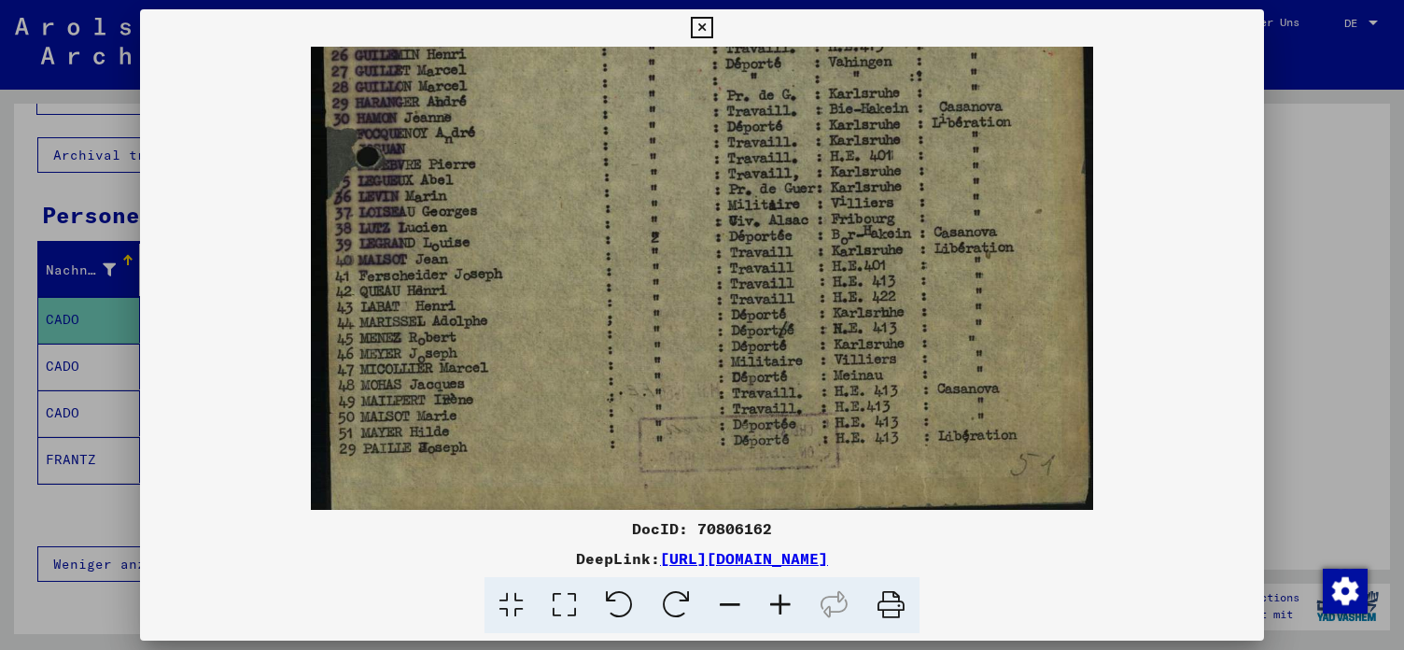
scroll to position [600, 0]
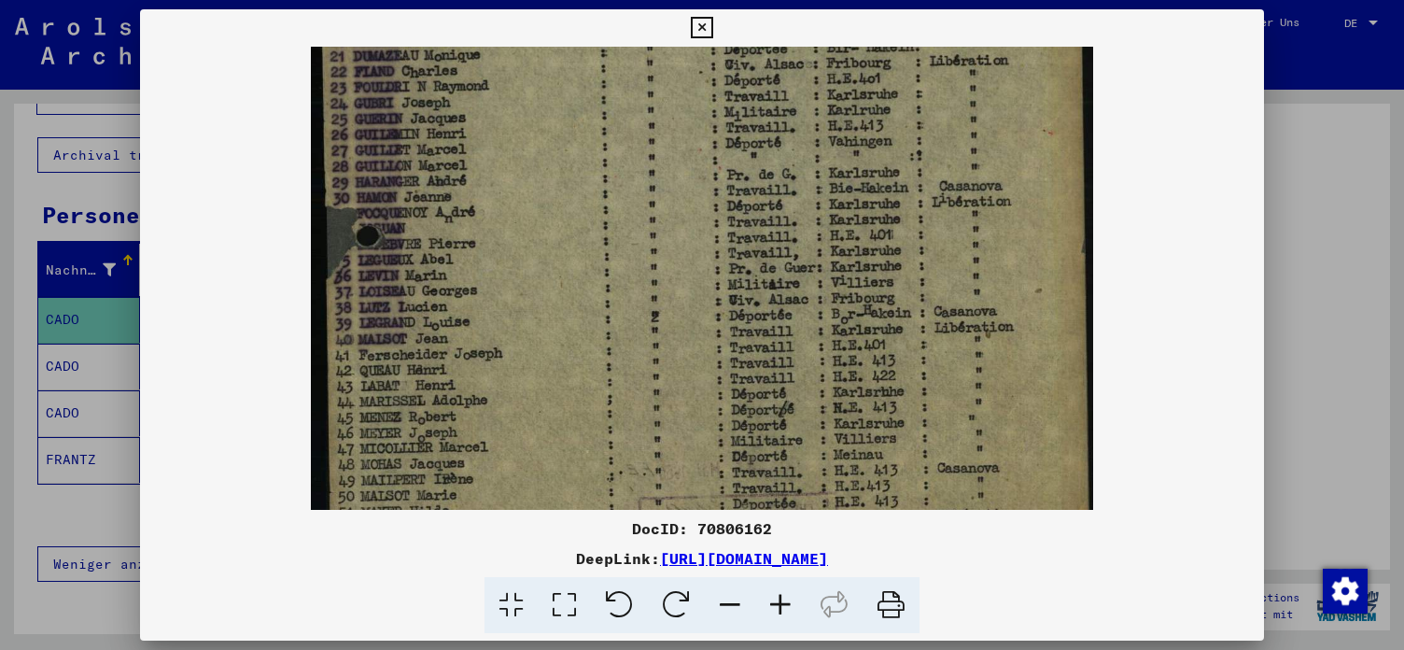
drag, startPoint x: 525, startPoint y: 425, endPoint x: 512, endPoint y: 454, distance: 31.4
click at [512, 454] on img at bounding box center [702, 67] width 782 height 1070
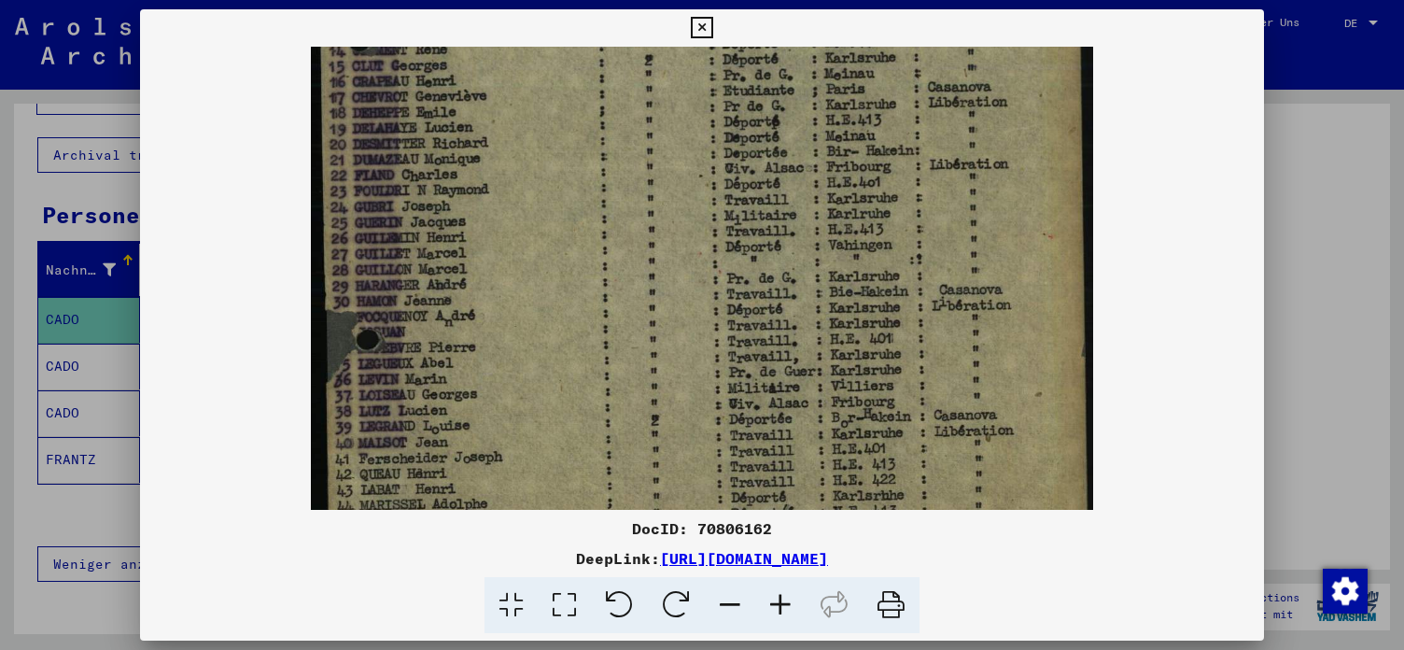
drag, startPoint x: 514, startPoint y: 332, endPoint x: 525, endPoint y: 430, distance: 98.6
click at [525, 430] on img at bounding box center [702, 171] width 782 height 1070
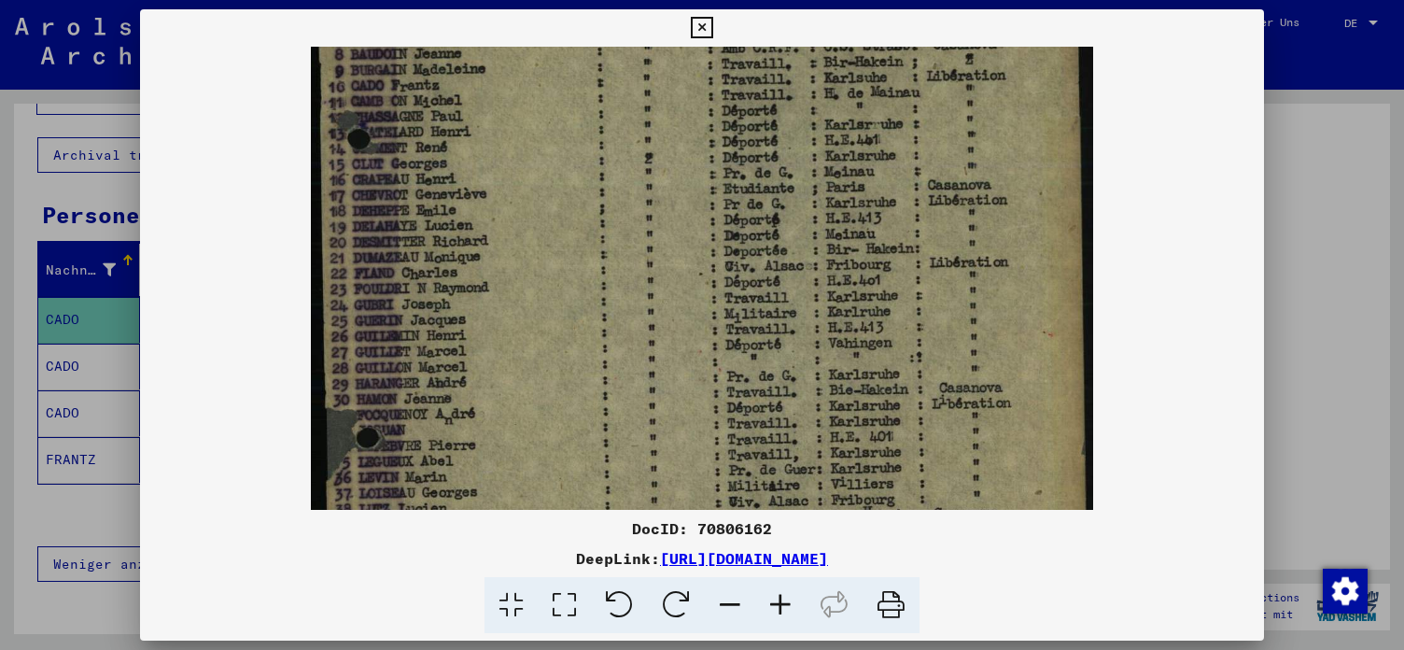
scroll to position [287, 0]
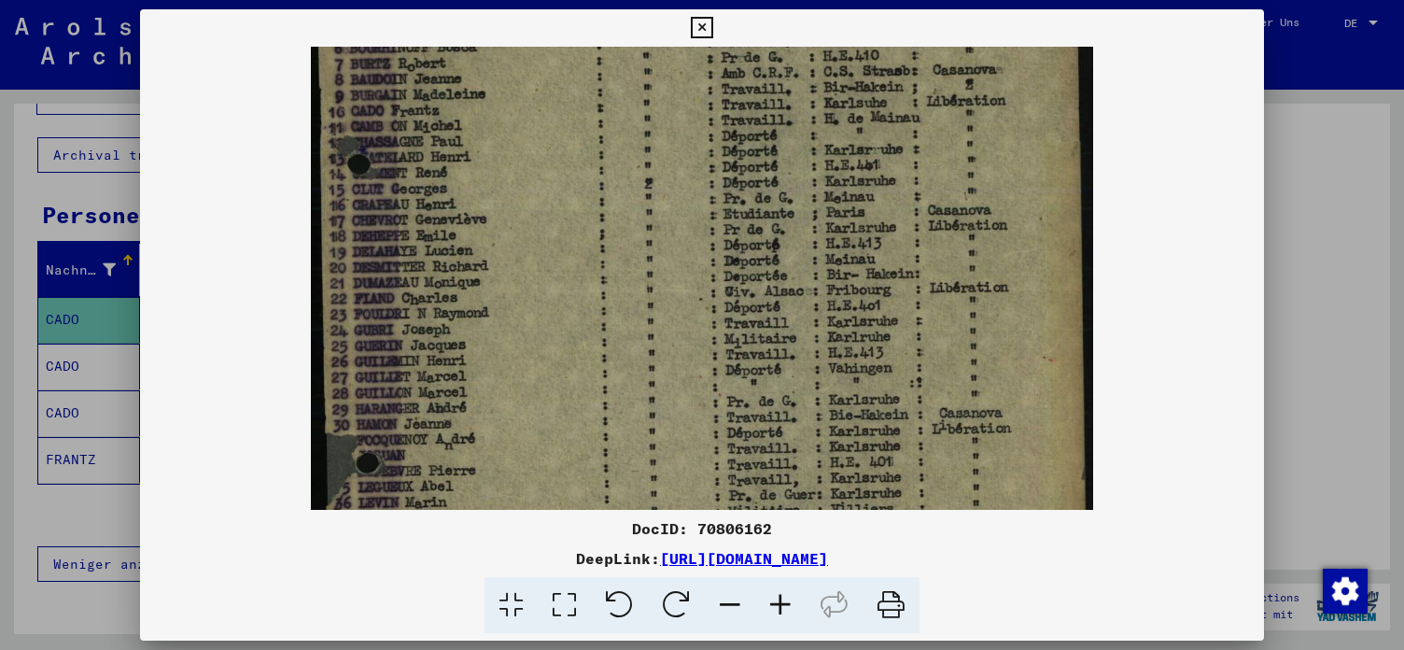
drag, startPoint x: 528, startPoint y: 294, endPoint x: 529, endPoint y: 424, distance: 129.7
click at [529, 424] on img at bounding box center [702, 294] width 782 height 1070
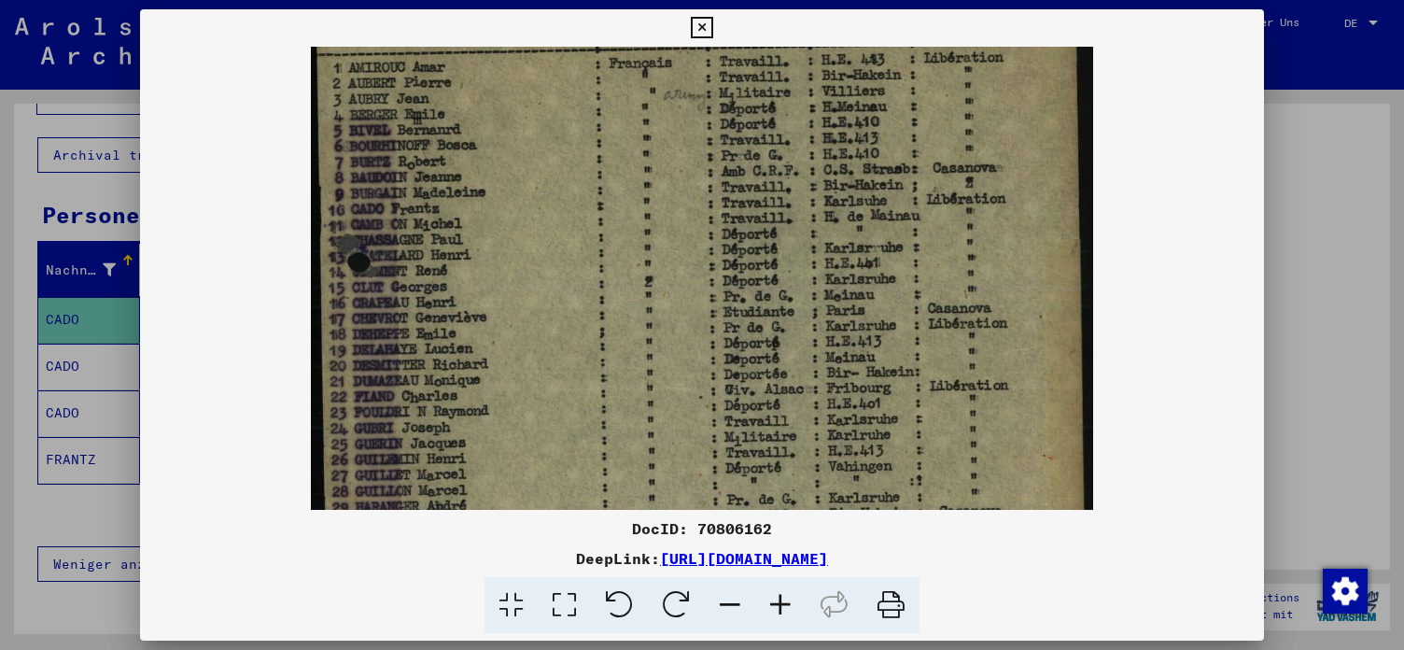
scroll to position [187, 0]
drag, startPoint x: 531, startPoint y: 262, endPoint x: 532, endPoint y: 380, distance: 117.6
click at [532, 380] on img at bounding box center [702, 395] width 782 height 1070
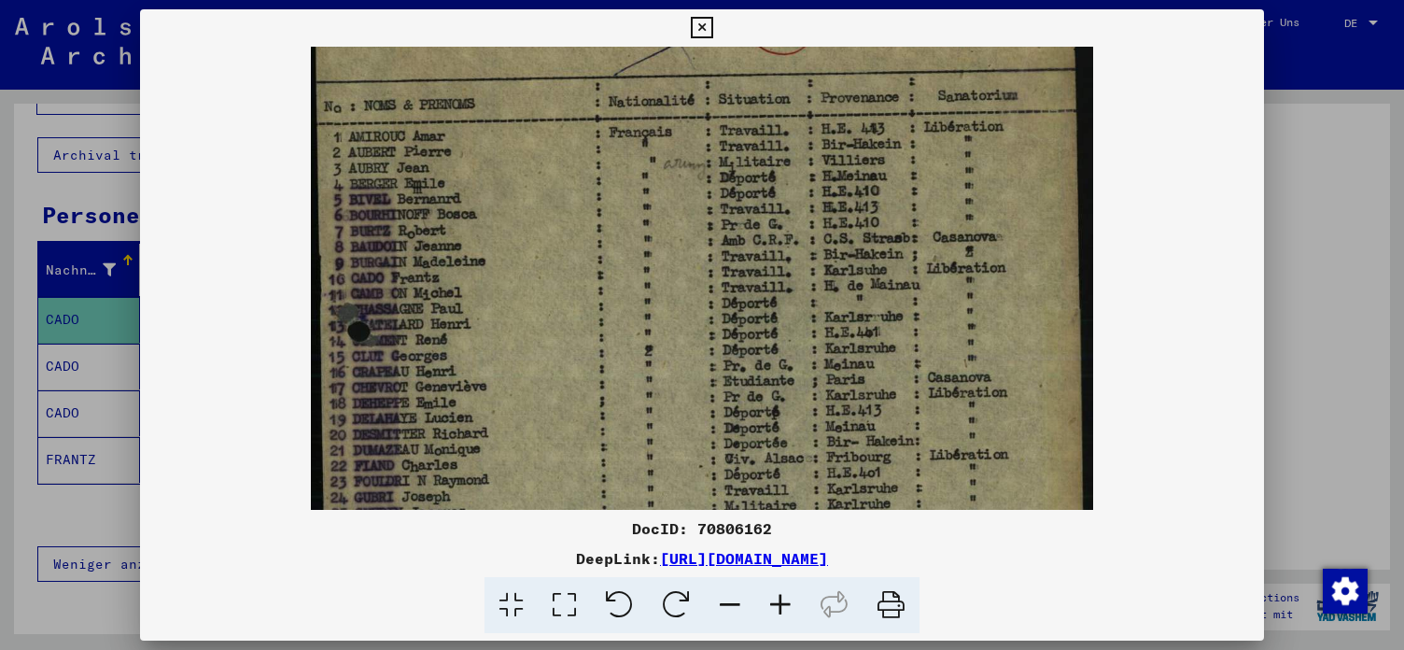
scroll to position [119, 0]
drag, startPoint x: 528, startPoint y: 239, endPoint x: 523, endPoint y: 309, distance: 70.2
click at [523, 309] on img at bounding box center [702, 462] width 782 height 1070
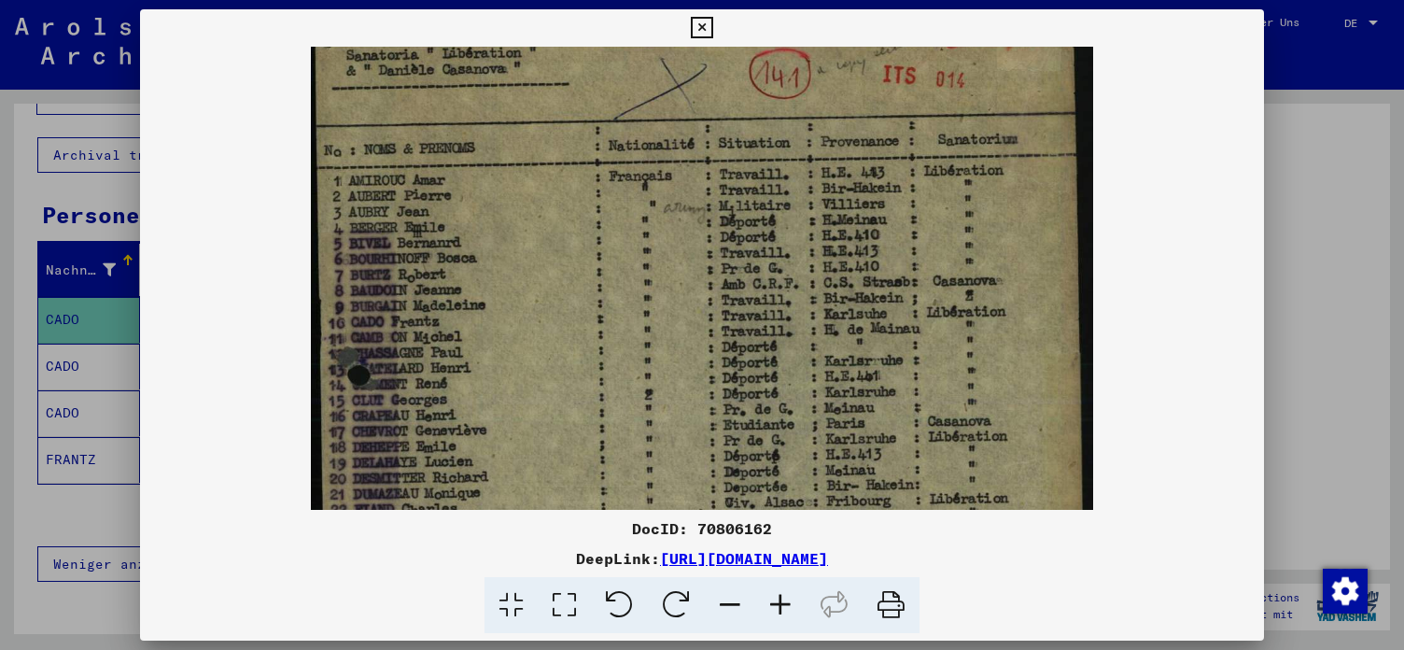
scroll to position [69, 0]
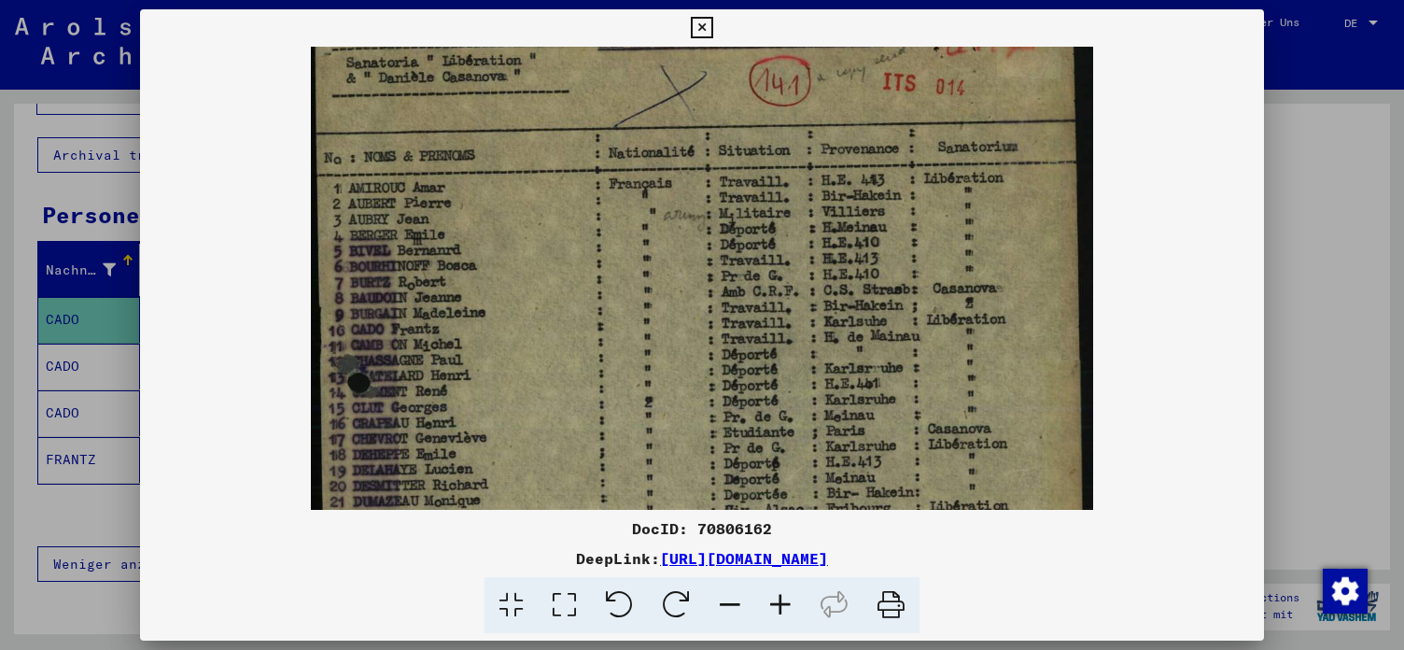
drag, startPoint x: 491, startPoint y: 155, endPoint x: 491, endPoint y: 207, distance: 52.3
click at [491, 207] on img at bounding box center [702, 513] width 782 height 1070
drag, startPoint x: 862, startPoint y: 163, endPoint x: 815, endPoint y: 123, distance: 61.6
click at [689, 123] on img at bounding box center [702, 514] width 782 height 1070
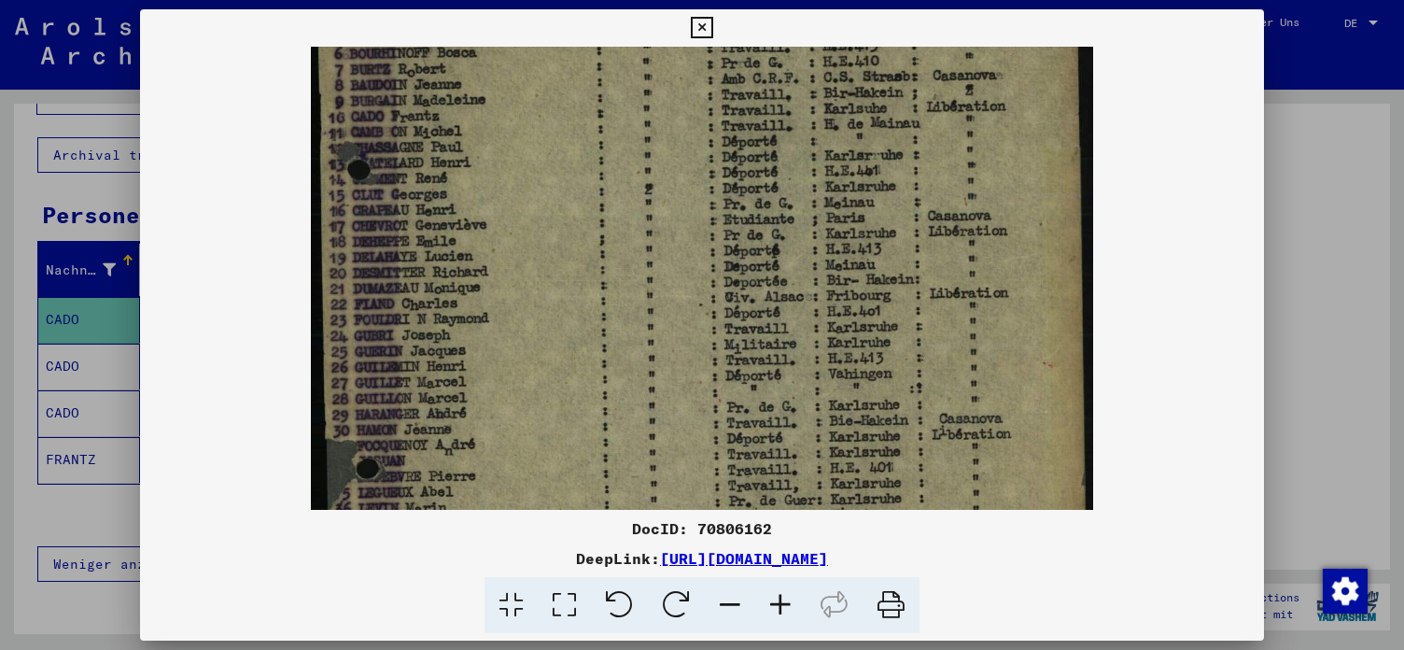
drag, startPoint x: 808, startPoint y: 339, endPoint x: 731, endPoint y: 164, distance: 191.0
click at [689, 166] on img at bounding box center [702, 300] width 782 height 1070
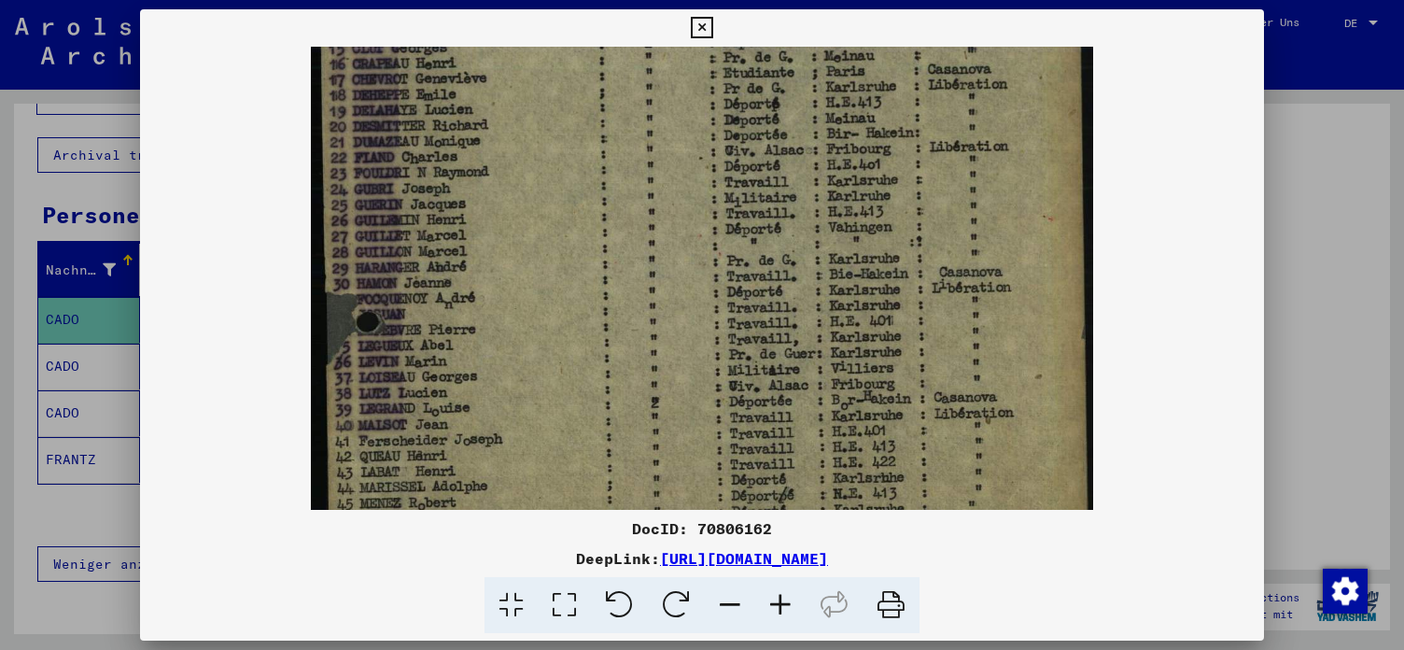
drag, startPoint x: 739, startPoint y: 338, endPoint x: 697, endPoint y: 190, distance: 153.3
click at [689, 190] on img at bounding box center [702, 153] width 782 height 1070
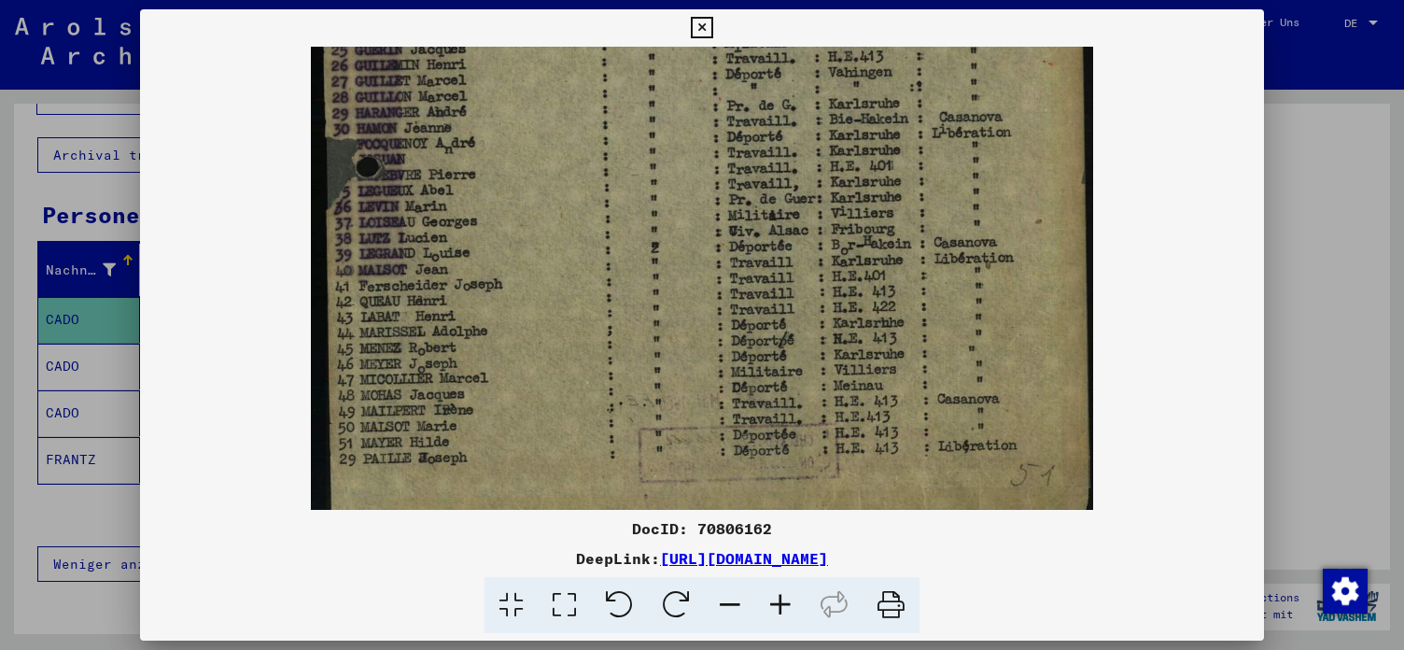
drag, startPoint x: 712, startPoint y: 376, endPoint x: 679, endPoint y: 229, distance: 151.3
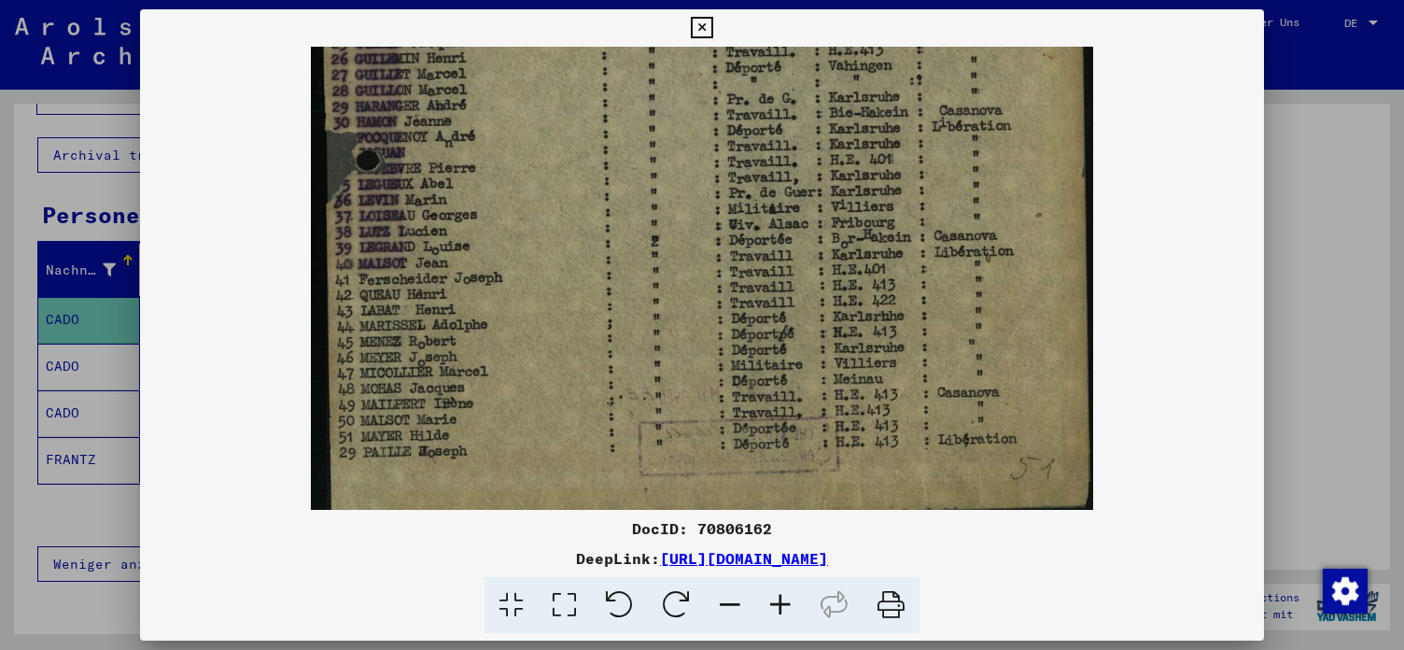
click at [689, 25] on icon at bounding box center [701, 28] width 21 height 22
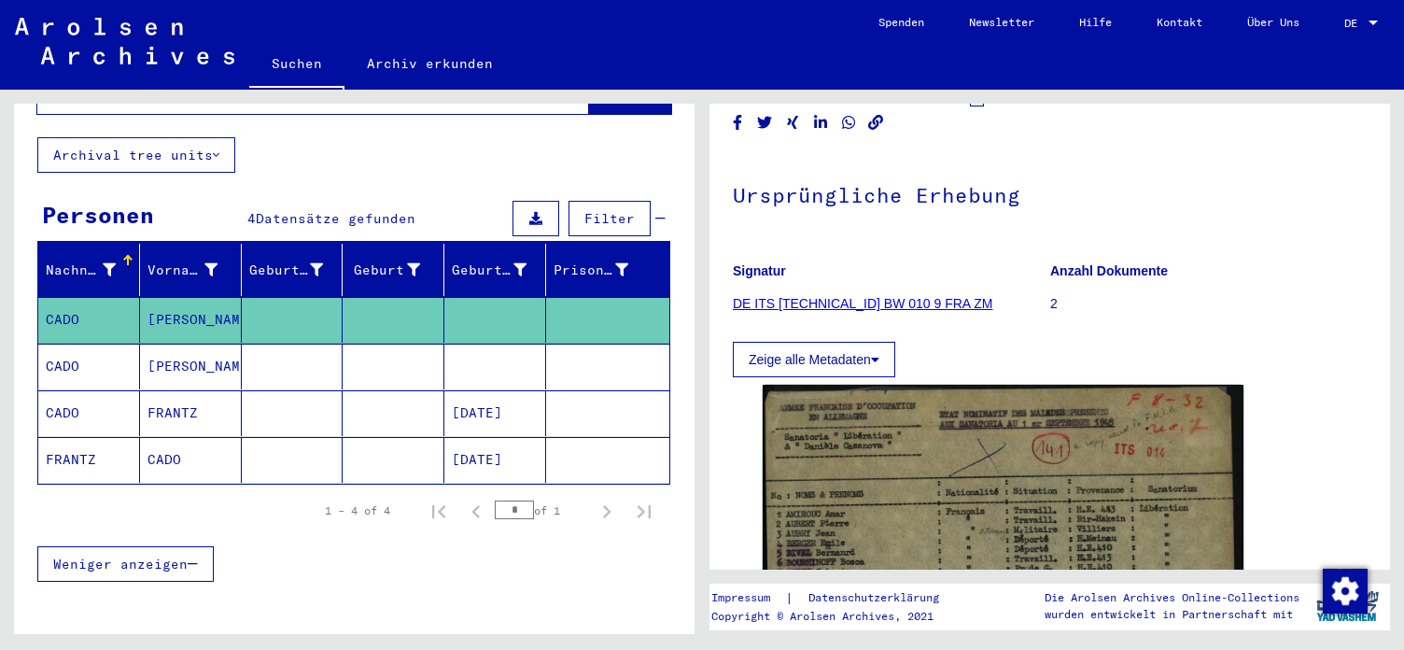
scroll to position [0, 0]
